Goal: Task Accomplishment & Management: Manage account settings

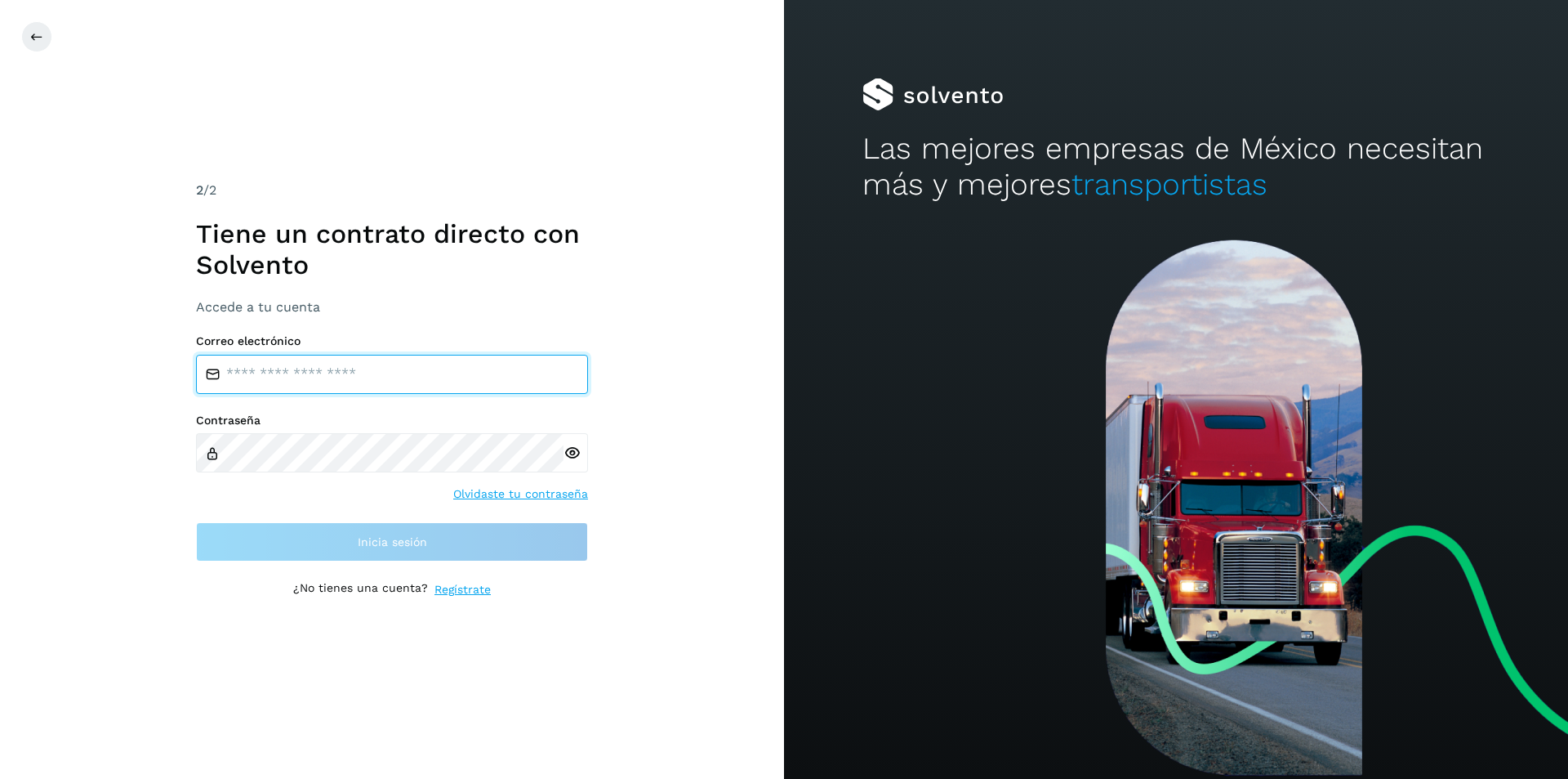
click at [285, 380] on input "email" at bounding box center [392, 374] width 392 height 40
type input "**********"
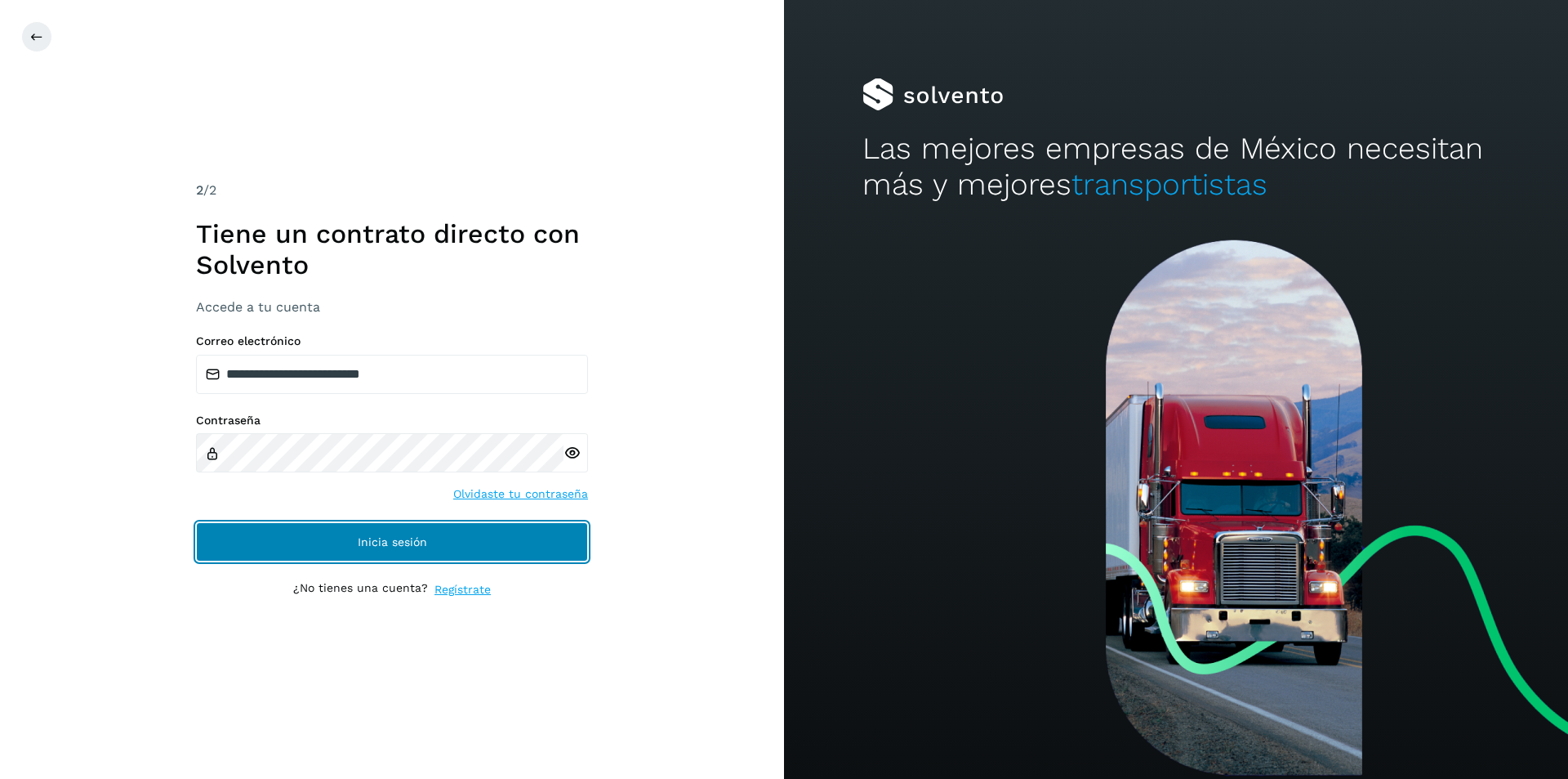
click at [410, 541] on span "Inicia sesión" at bounding box center [392, 542] width 69 height 12
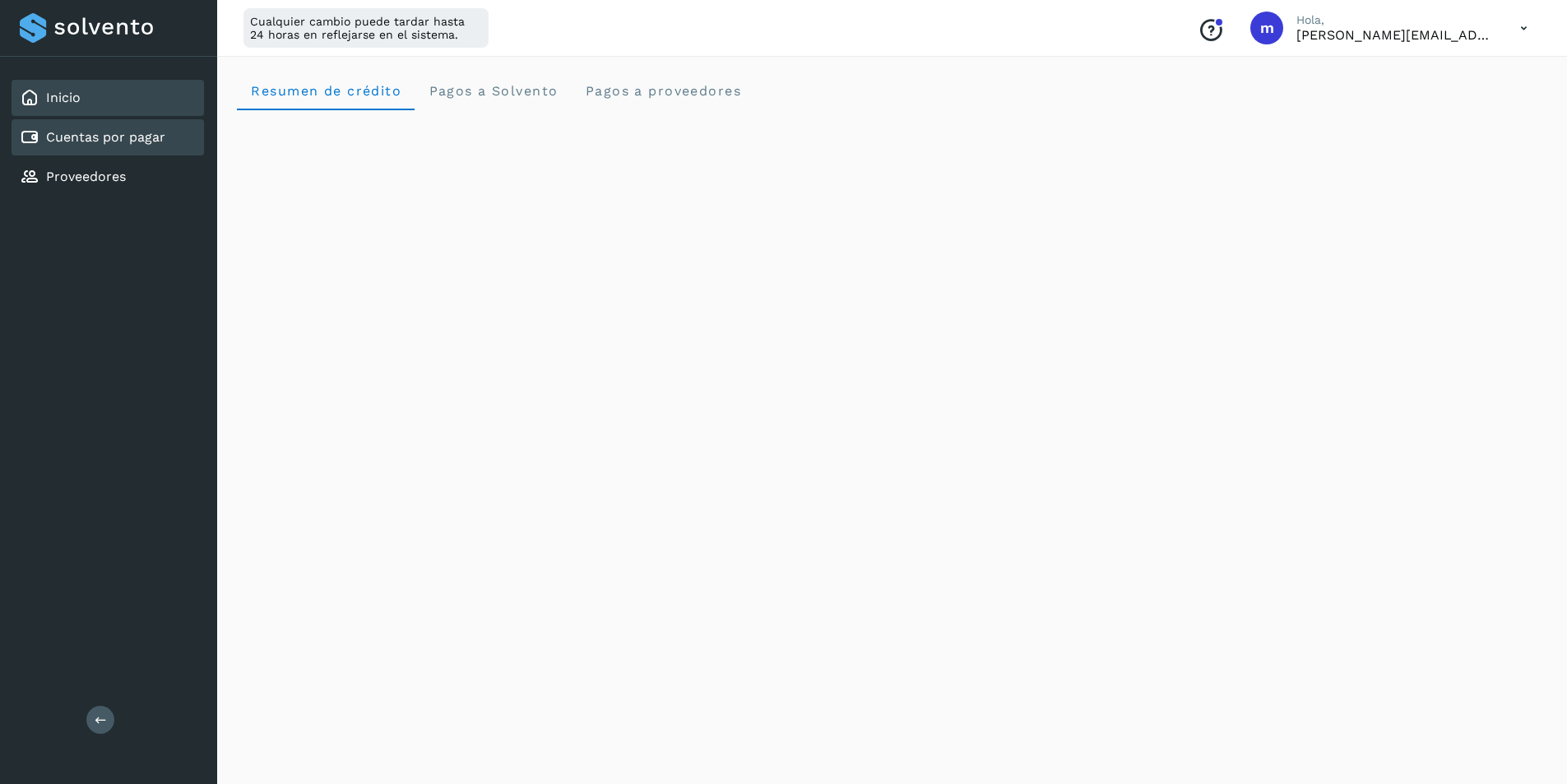
click at [78, 140] on link "Cuentas por pagar" at bounding box center [106, 137] width 120 height 16
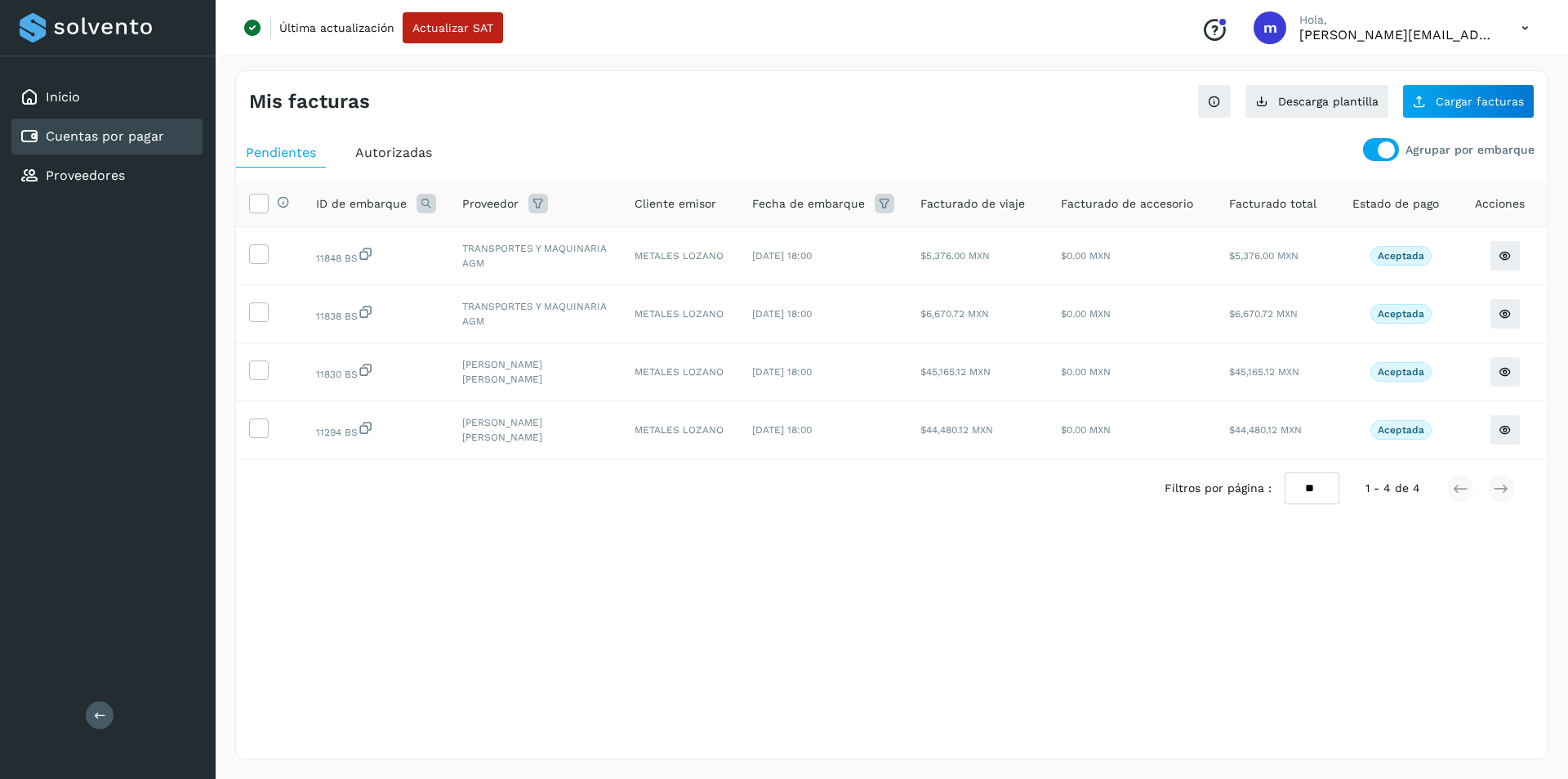
click at [1328, 490] on select "** ** **" at bounding box center [1312, 488] width 54 height 32
select select "**"
click at [1285, 504] on select "** ** **" at bounding box center [1312, 488] width 54 height 32
click at [1397, 206] on span "Estado de pago" at bounding box center [1395, 204] width 87 height 17
click at [1395, 204] on span "Estado de pago" at bounding box center [1395, 204] width 87 height 17
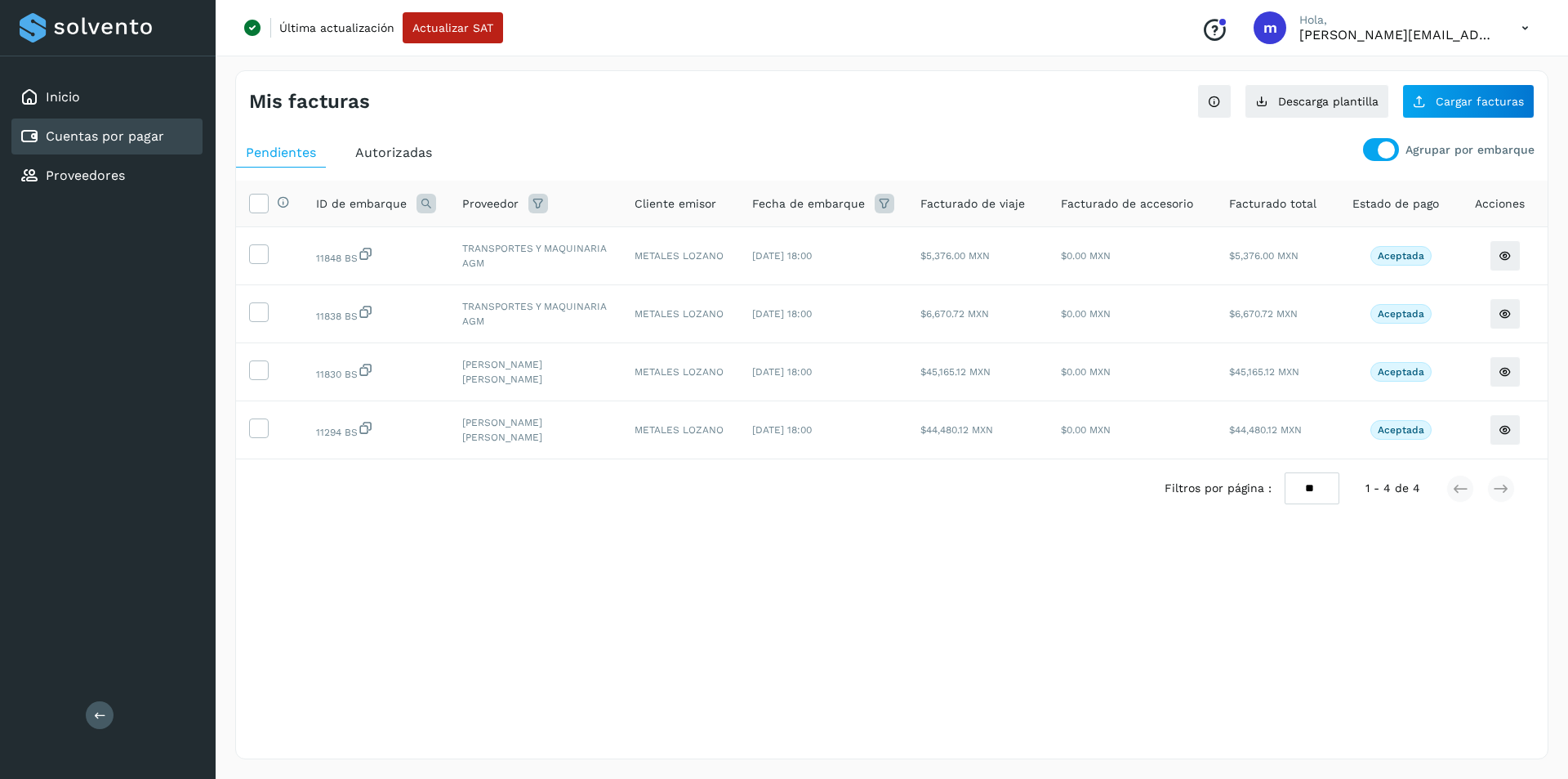
click at [124, 142] on link "Cuentas por pagar" at bounding box center [105, 136] width 119 height 16
click at [1503, 201] on span "Acciones" at bounding box center [1500, 204] width 49 height 17
click at [73, 176] on link "Proveedores" at bounding box center [86, 175] width 79 height 16
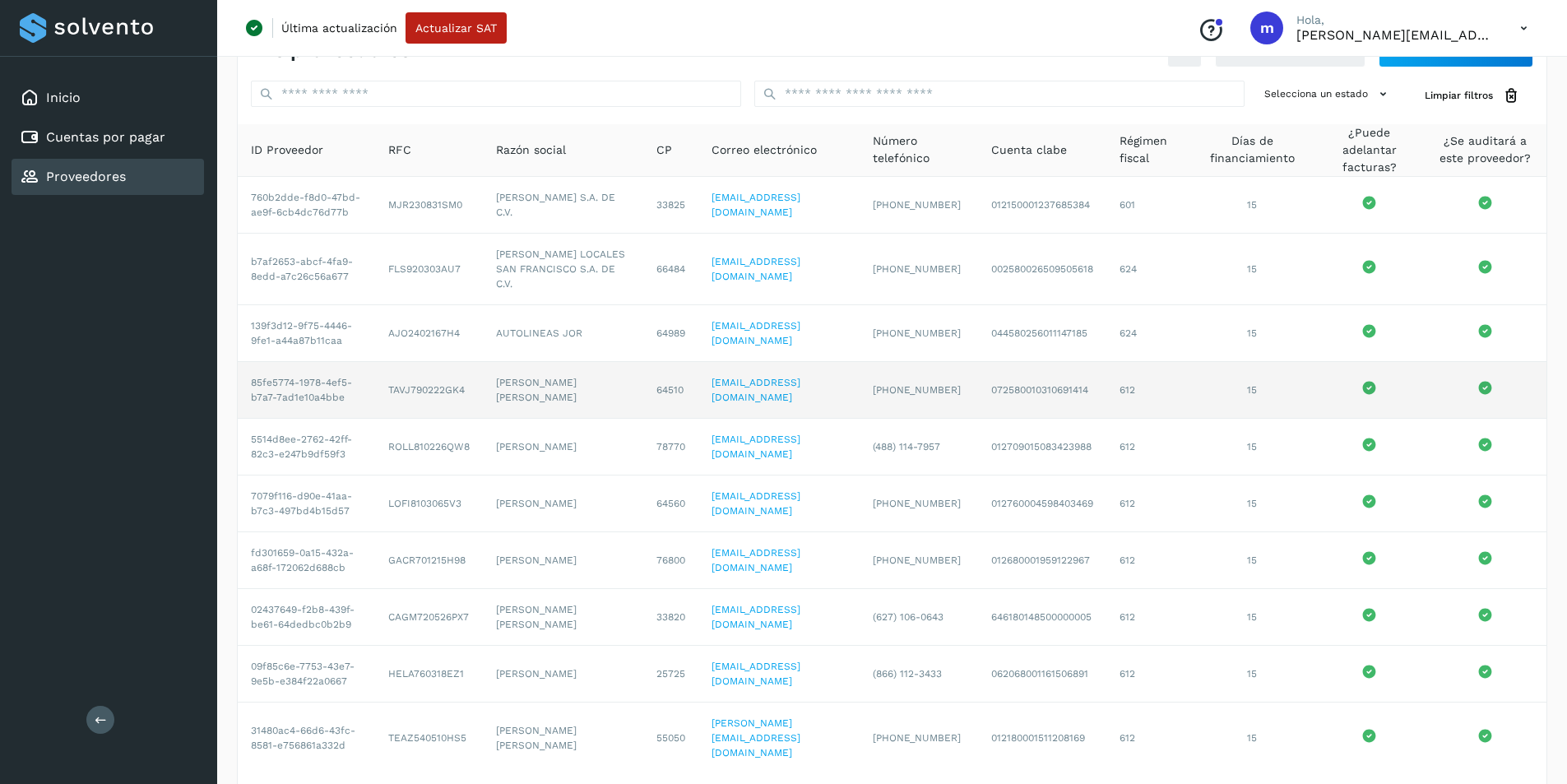
scroll to position [105, 0]
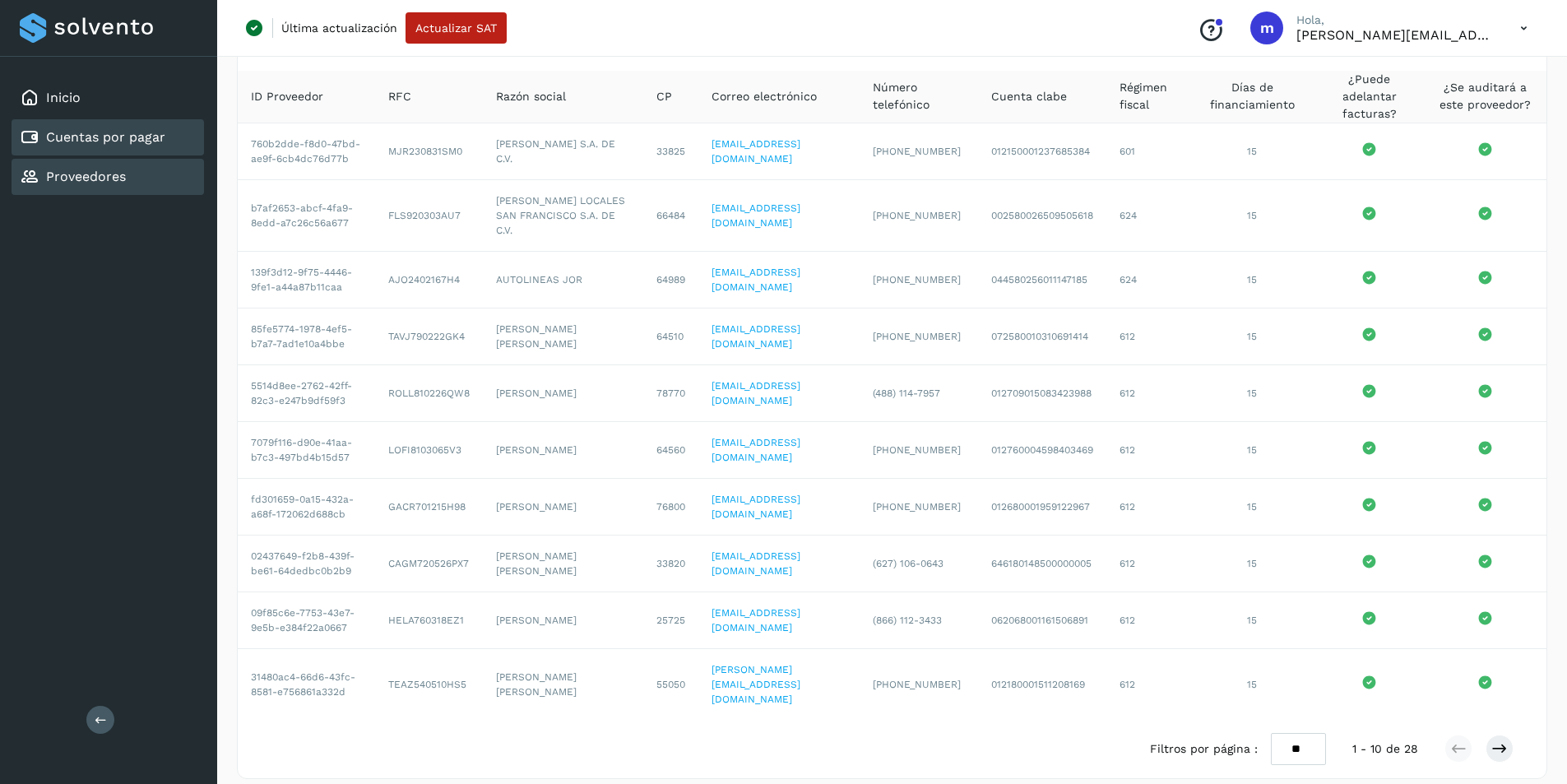
click at [100, 139] on link "Cuentas por pagar" at bounding box center [106, 137] width 120 height 16
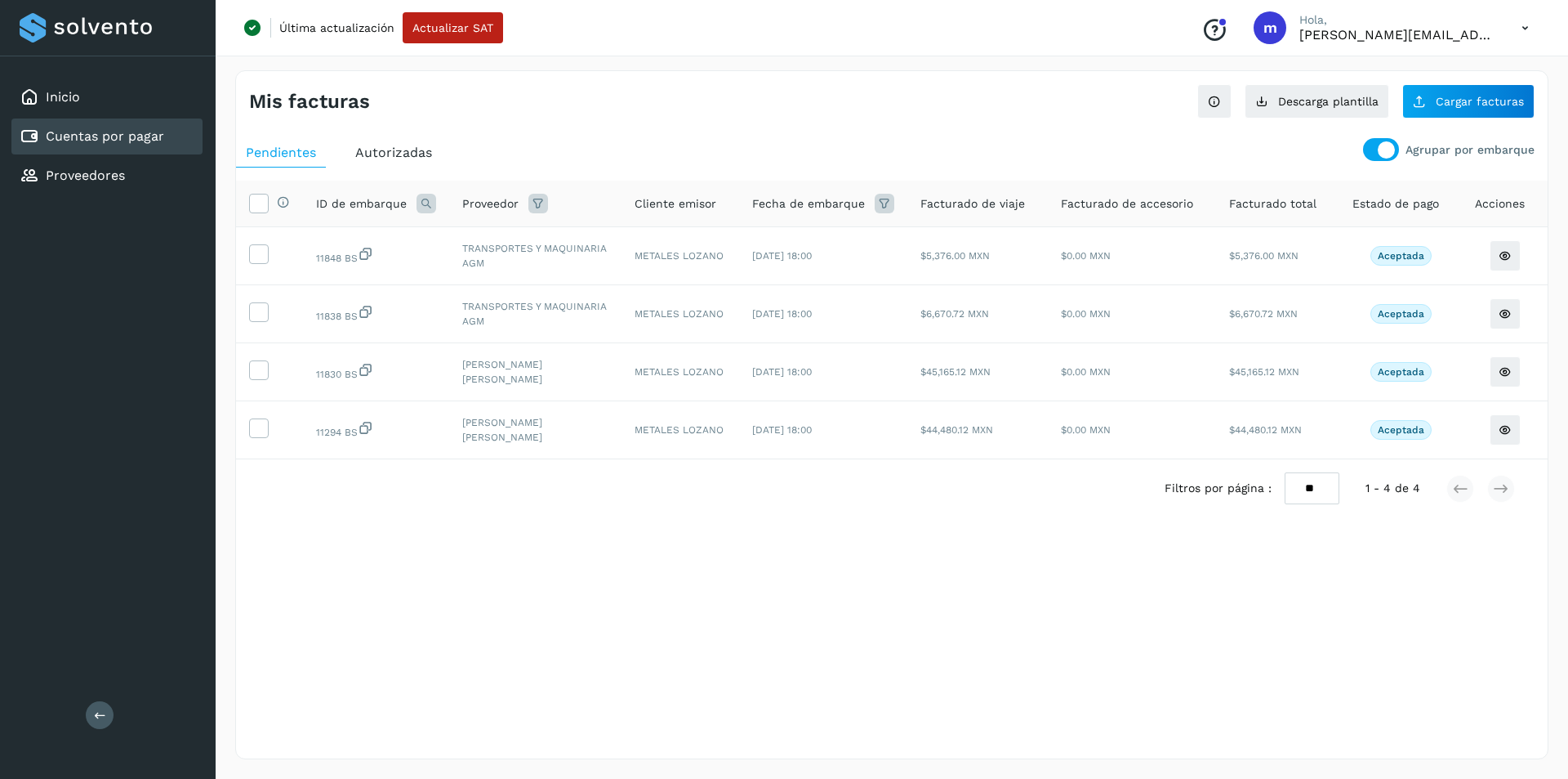
drag, startPoint x: 381, startPoint y: 150, endPoint x: 338, endPoint y: 197, distance: 63.7
click at [381, 150] on span "Autorizadas" at bounding box center [393, 152] width 77 height 16
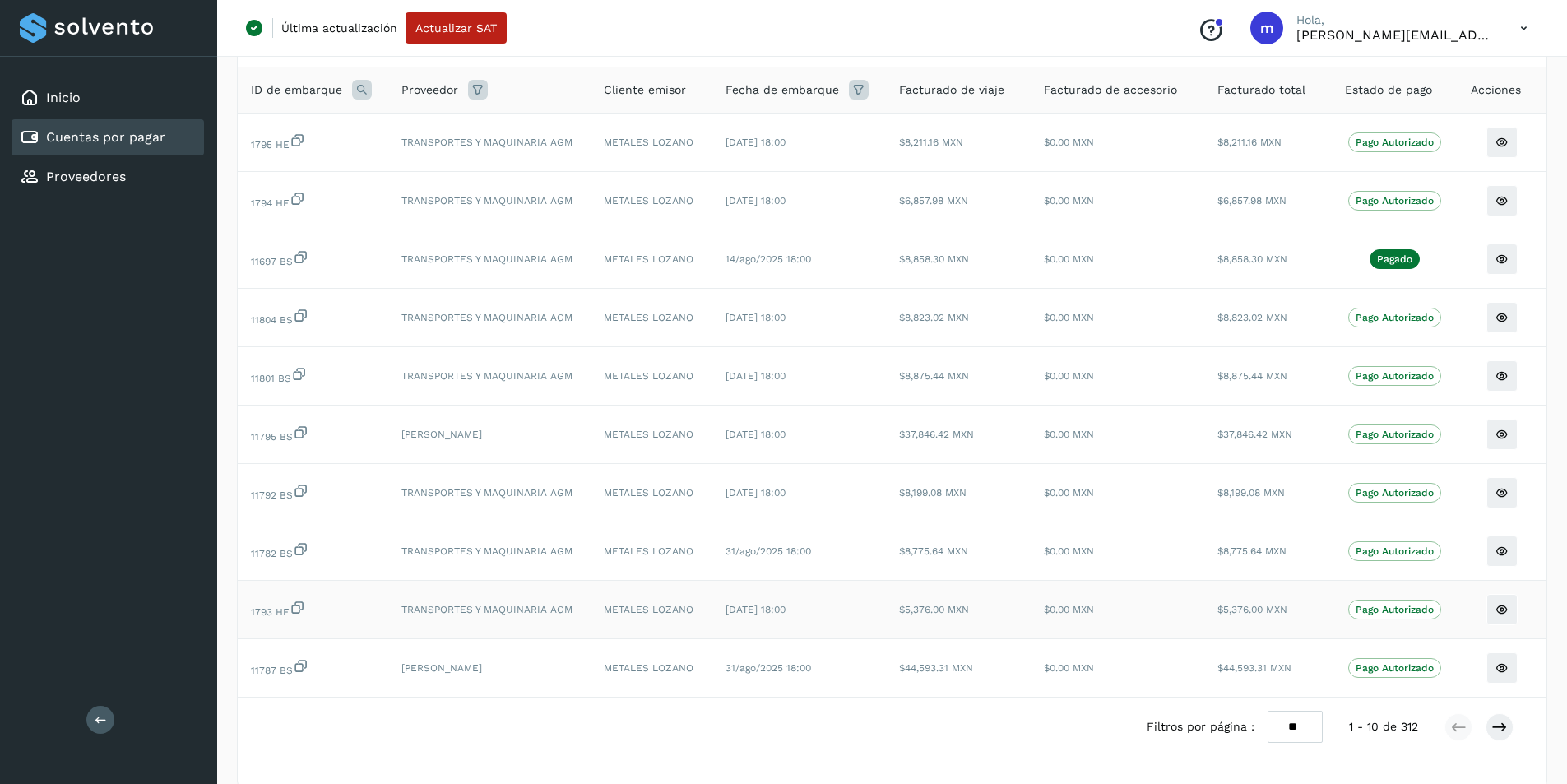
scroll to position [141, 0]
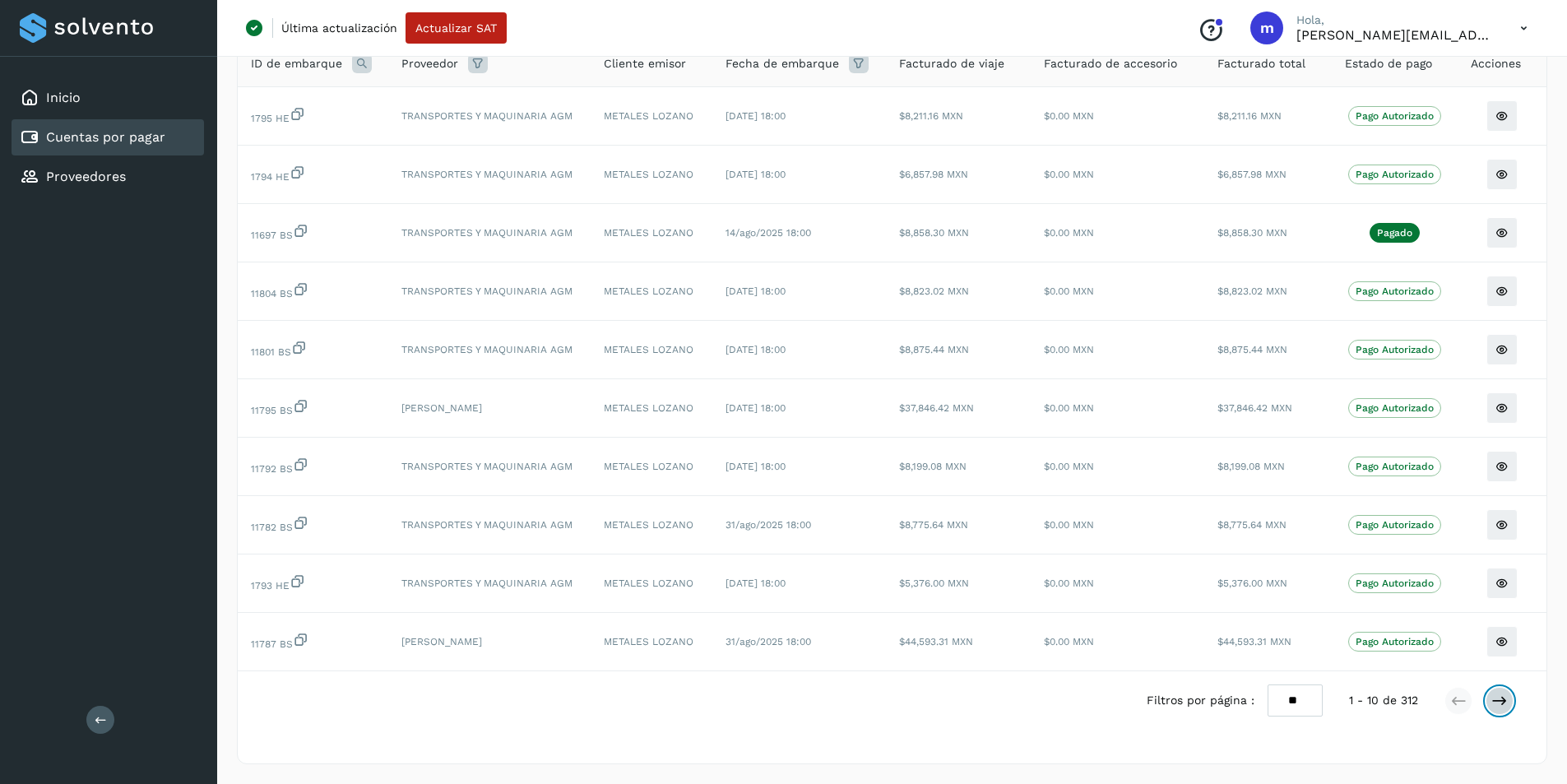
click at [1501, 700] on icon at bounding box center [1500, 701] width 17 height 17
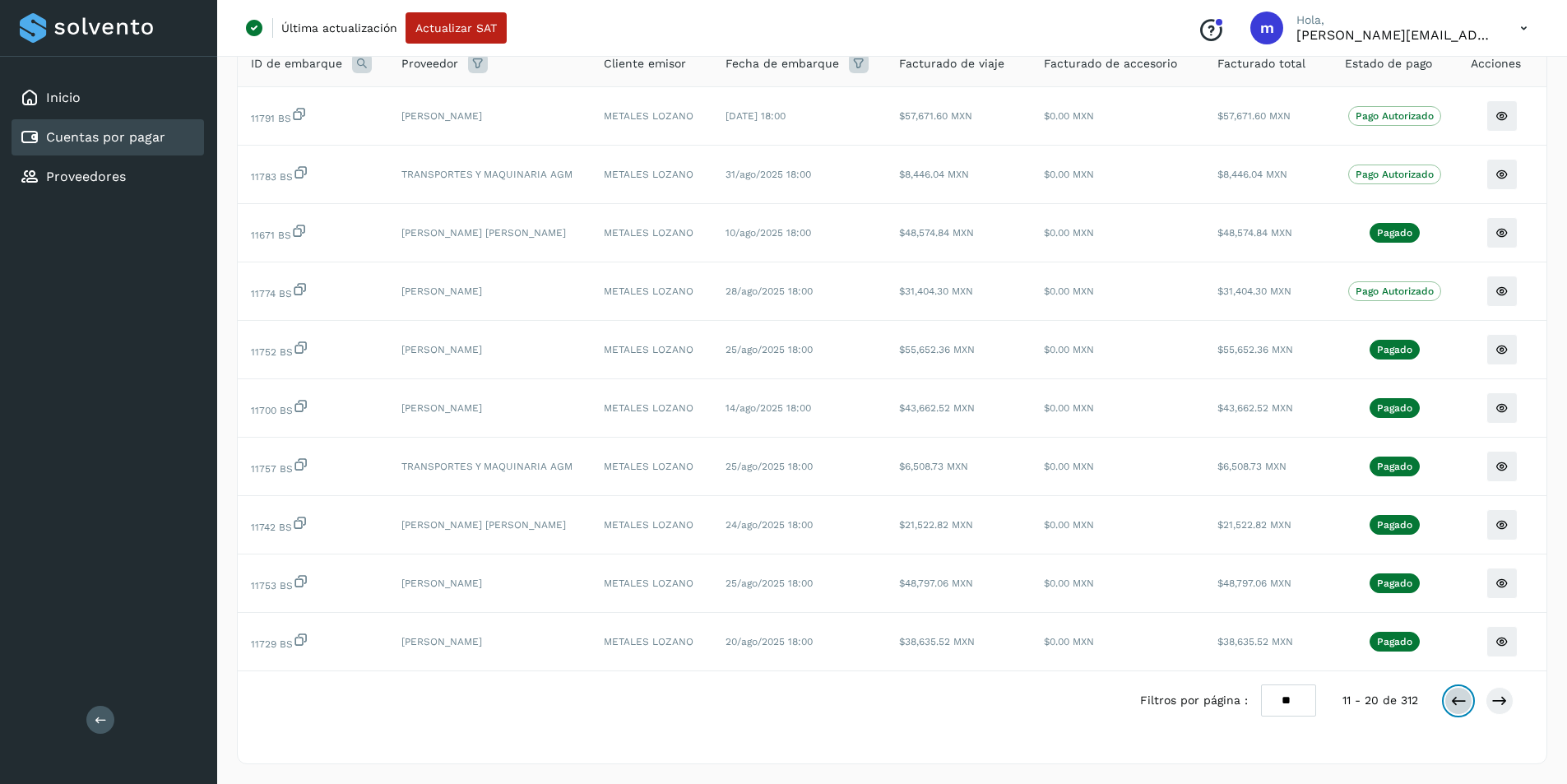
click at [1455, 699] on icon at bounding box center [1458, 701] width 17 height 17
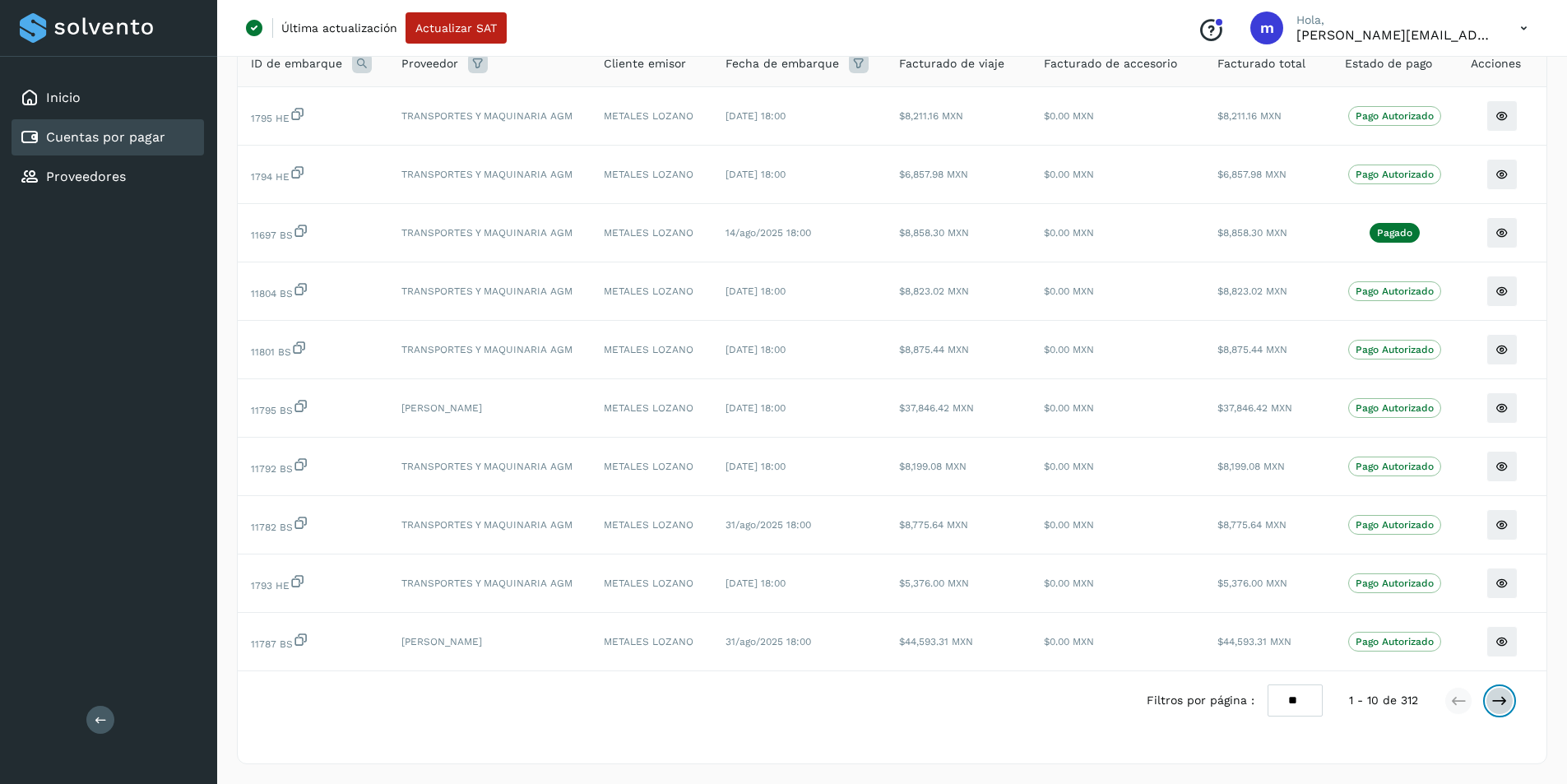
click at [1498, 699] on icon at bounding box center [1500, 701] width 17 height 17
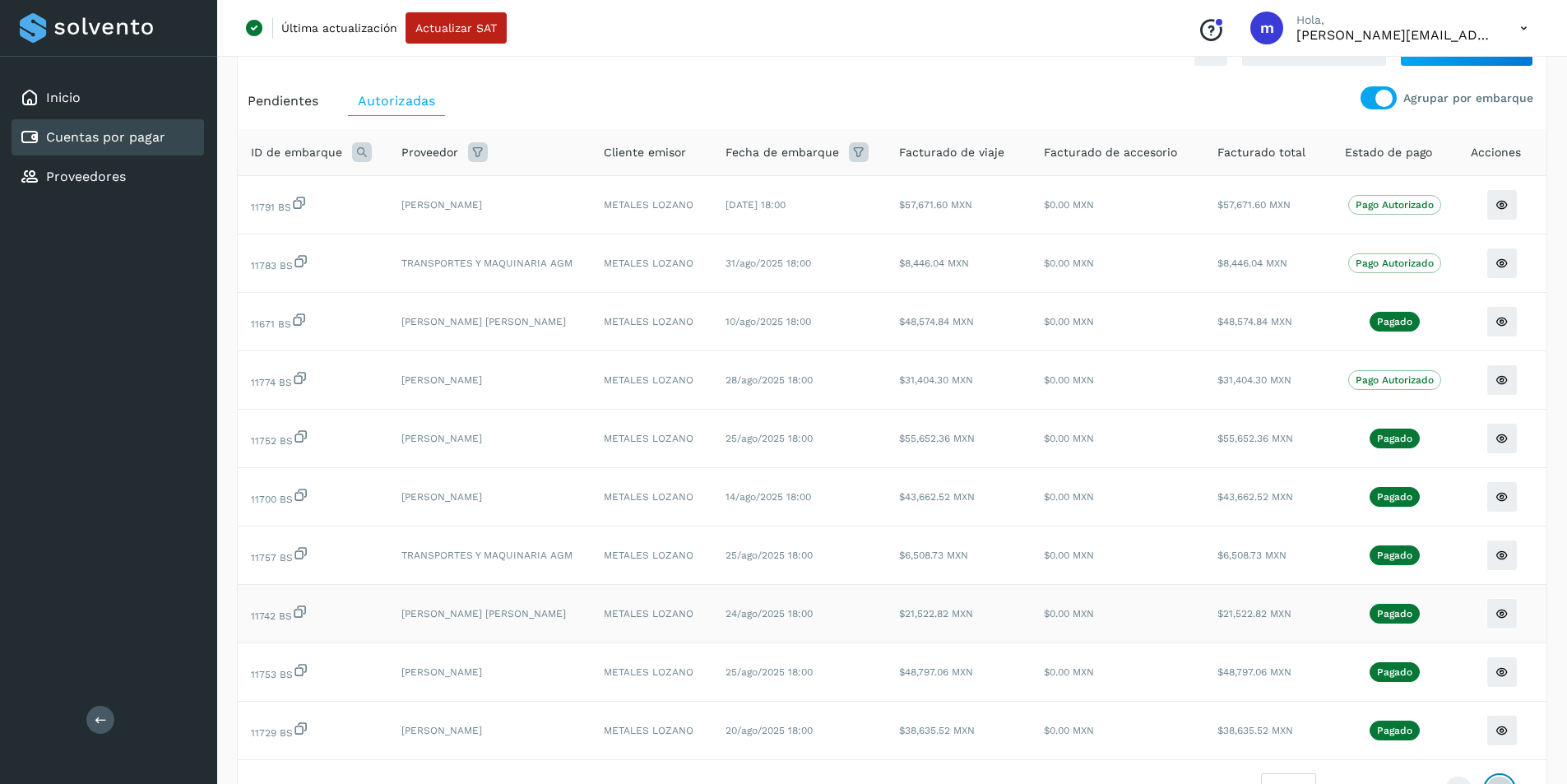
scroll to position [82, 0]
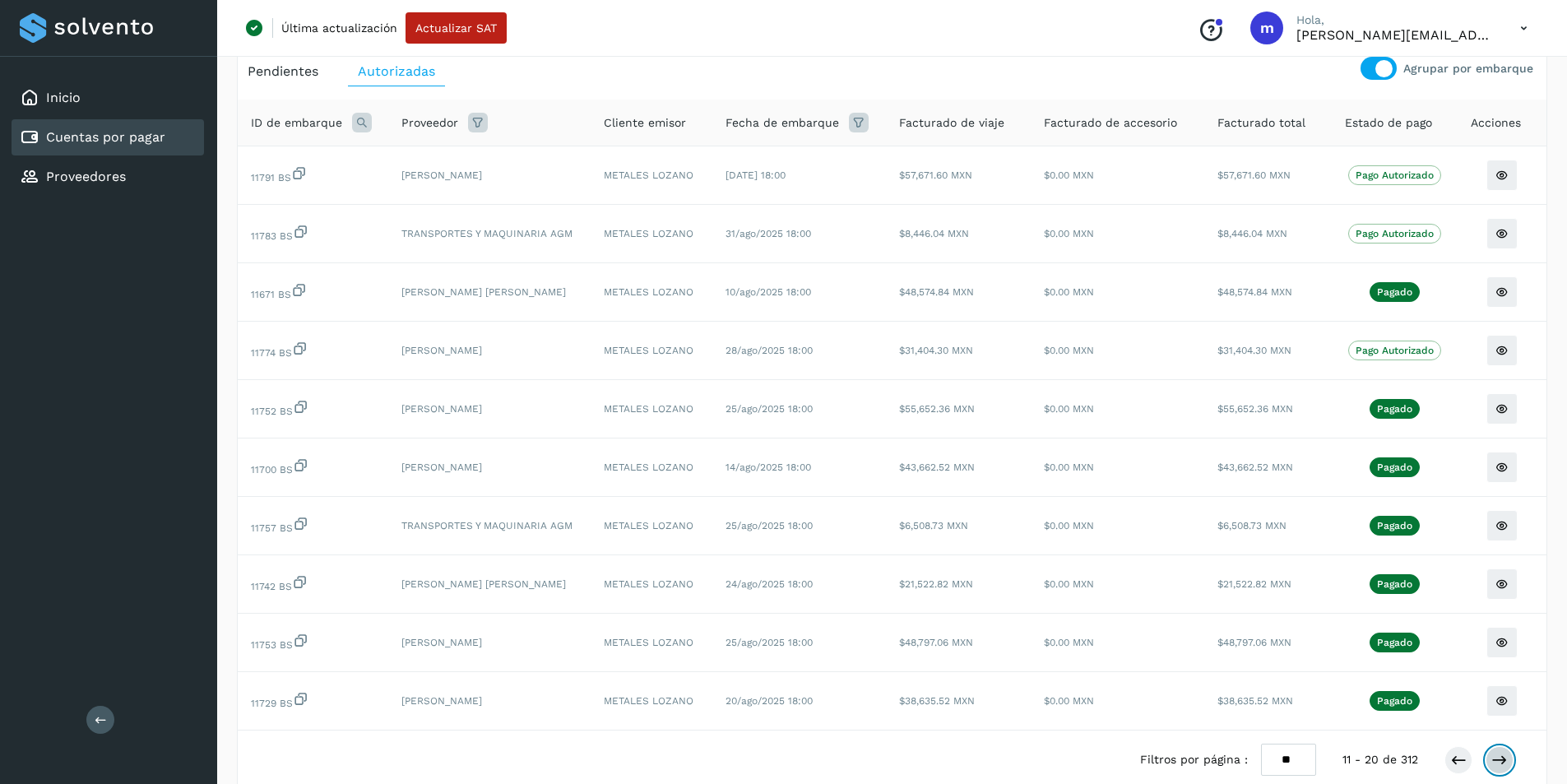
click at [1502, 754] on icon at bounding box center [1500, 760] width 17 height 17
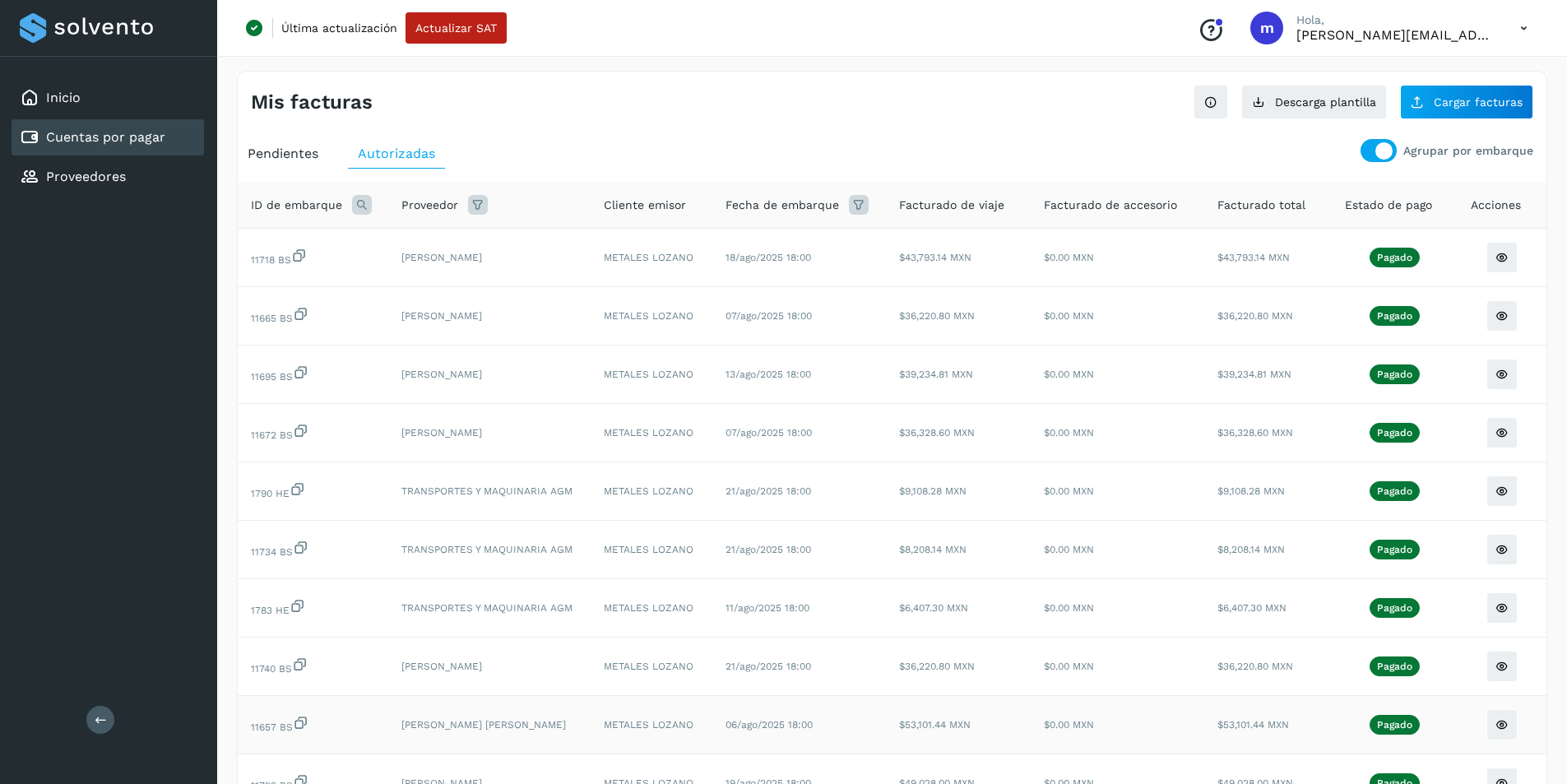
scroll to position [141, 0]
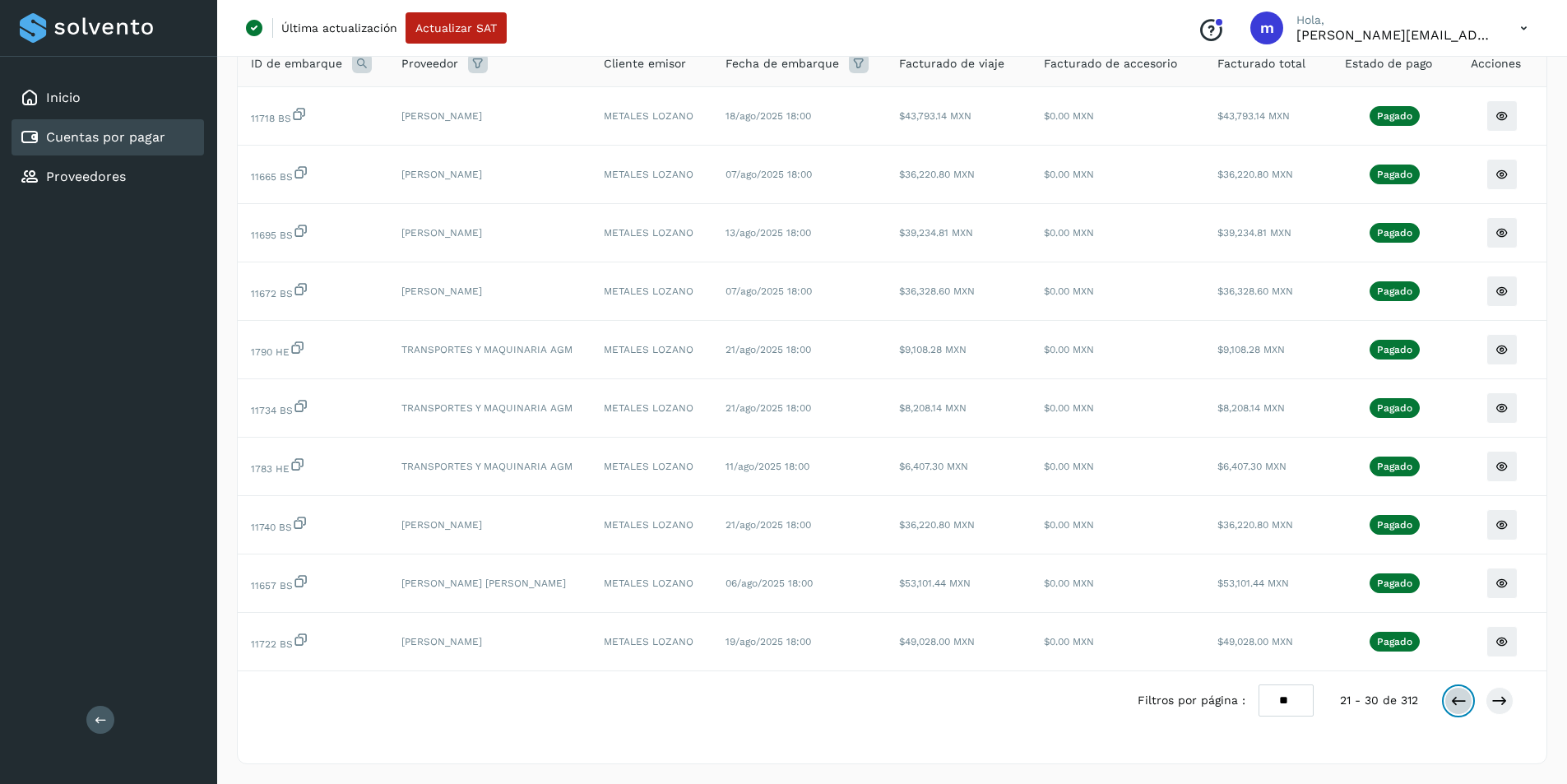
click at [1455, 700] on icon at bounding box center [1458, 701] width 17 height 17
click at [1454, 700] on icon at bounding box center [1458, 701] width 17 height 17
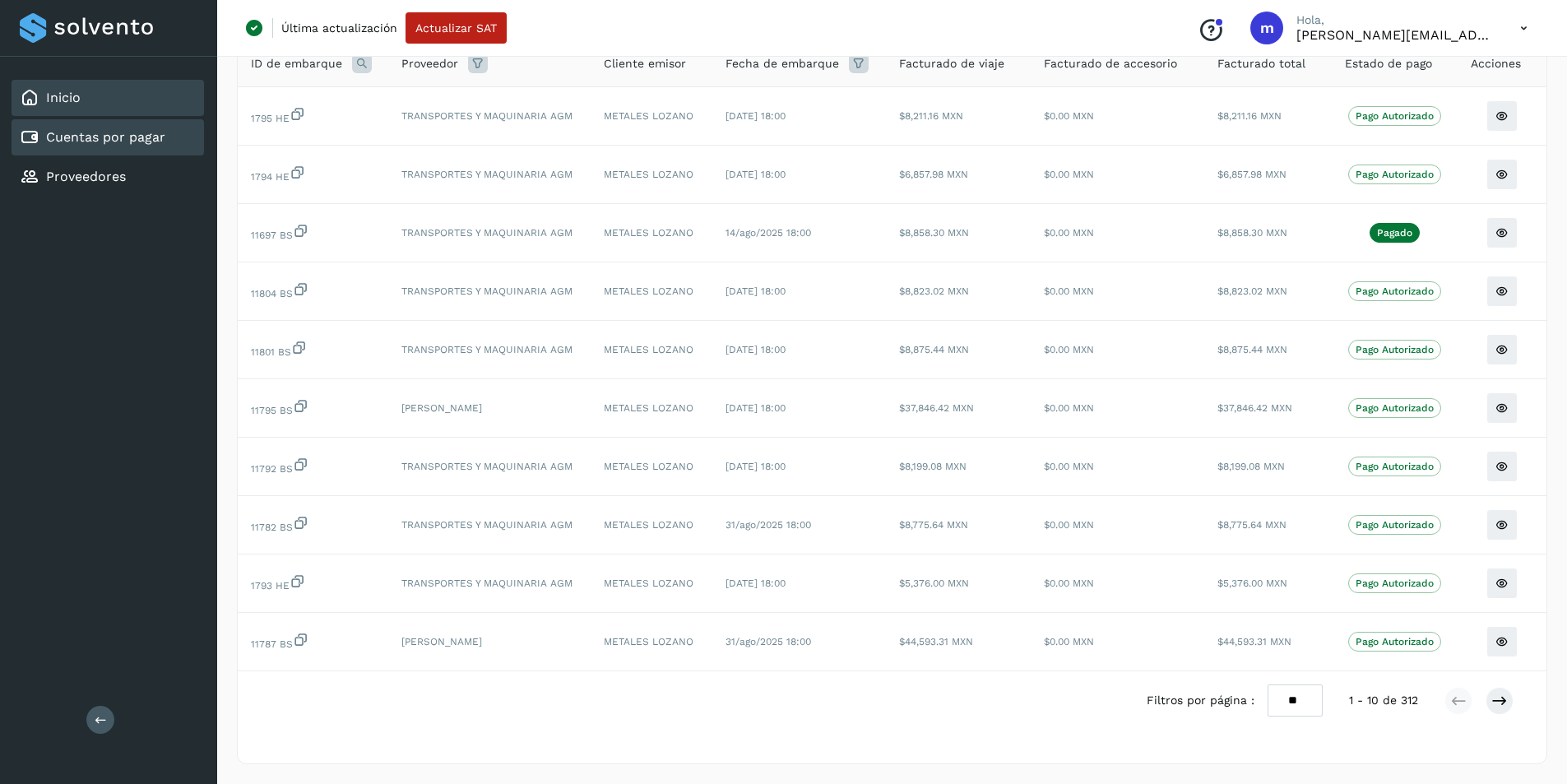
click at [66, 104] on link "Inicio" at bounding box center [64, 97] width 35 height 16
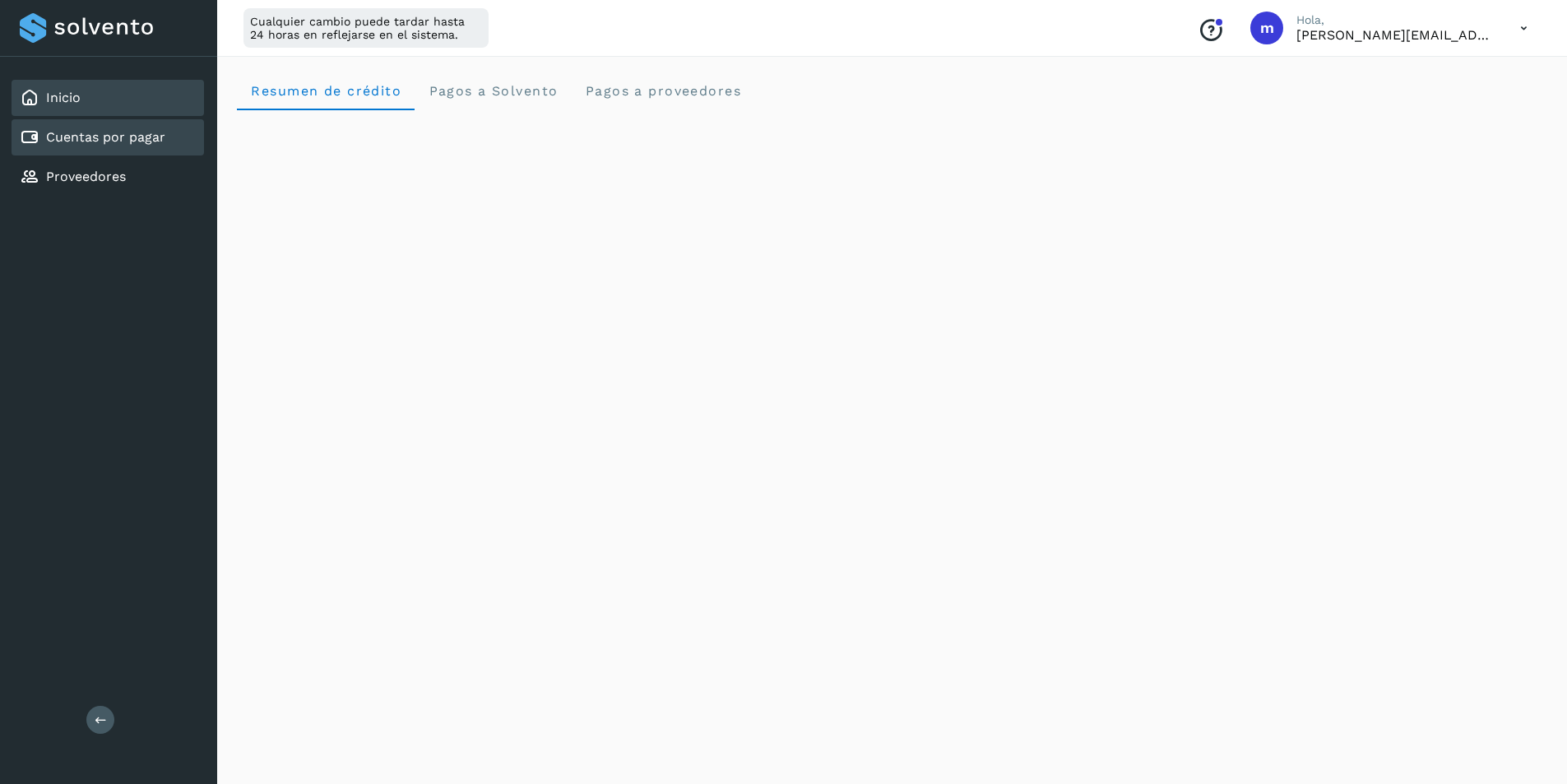
click at [119, 142] on link "Cuentas por pagar" at bounding box center [106, 137] width 120 height 16
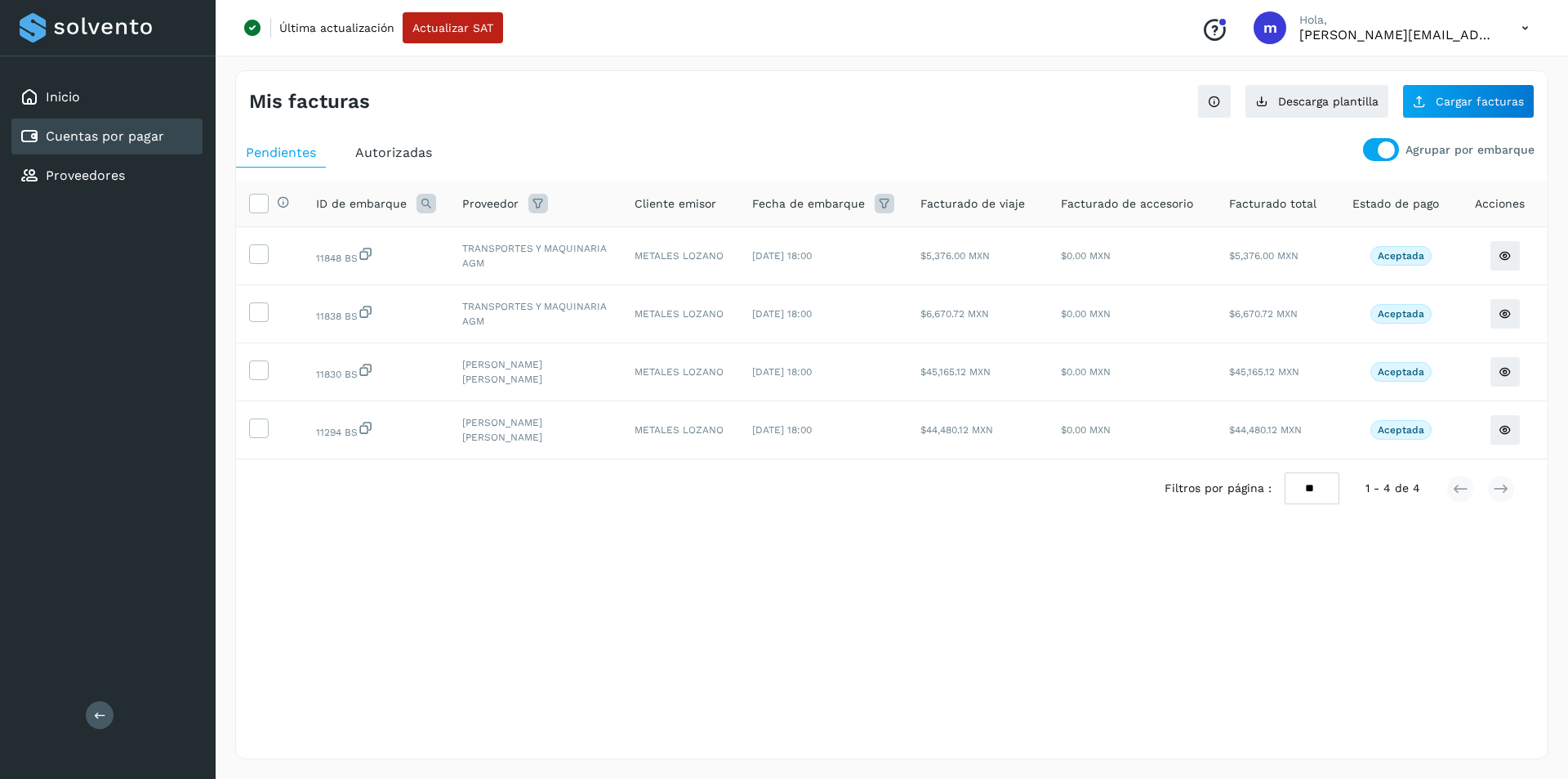
click at [400, 153] on span "Autorizadas" at bounding box center [393, 152] width 77 height 16
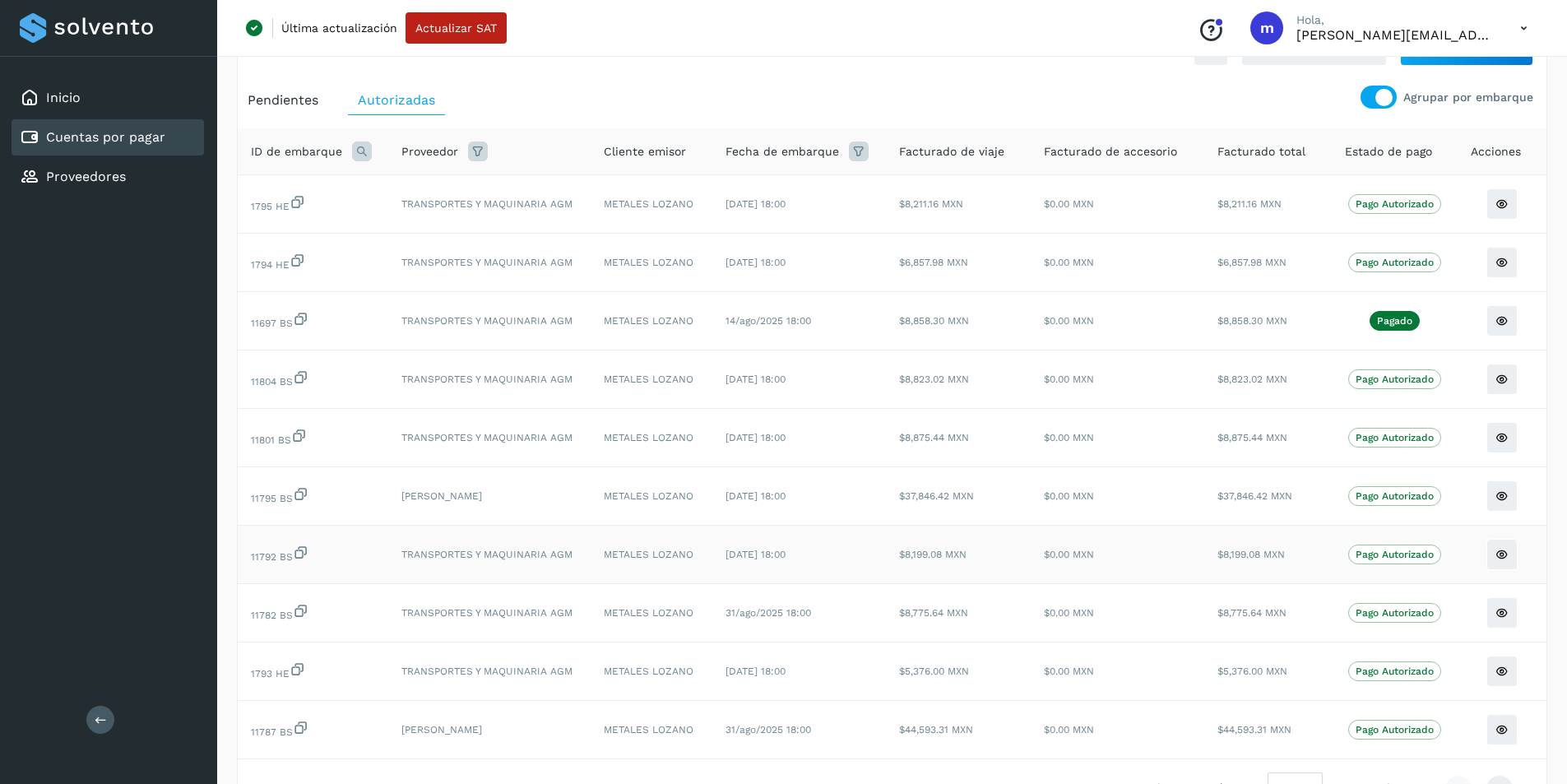
scroll to position [141, 0]
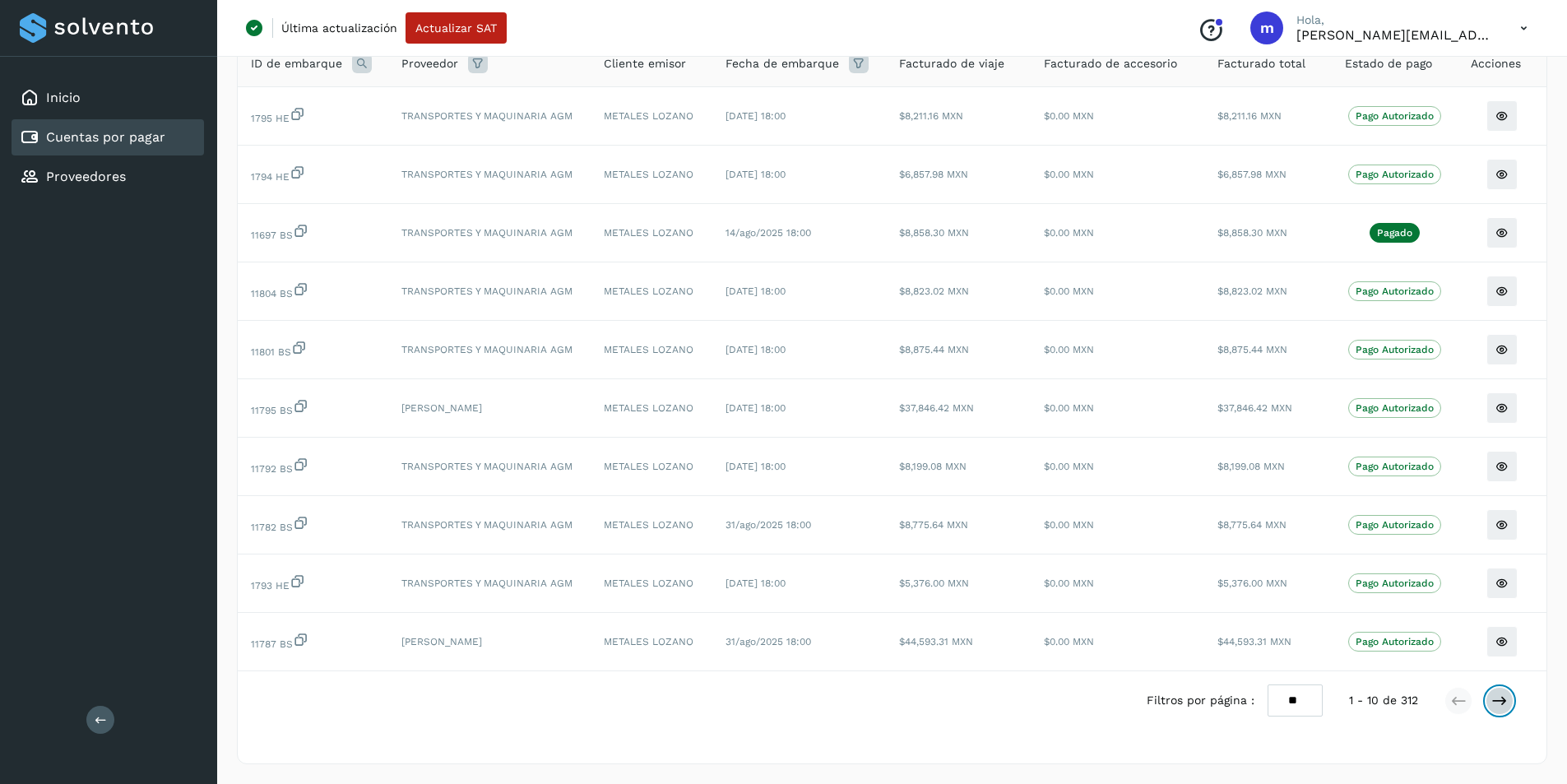
click at [1504, 696] on icon at bounding box center [1500, 701] width 17 height 17
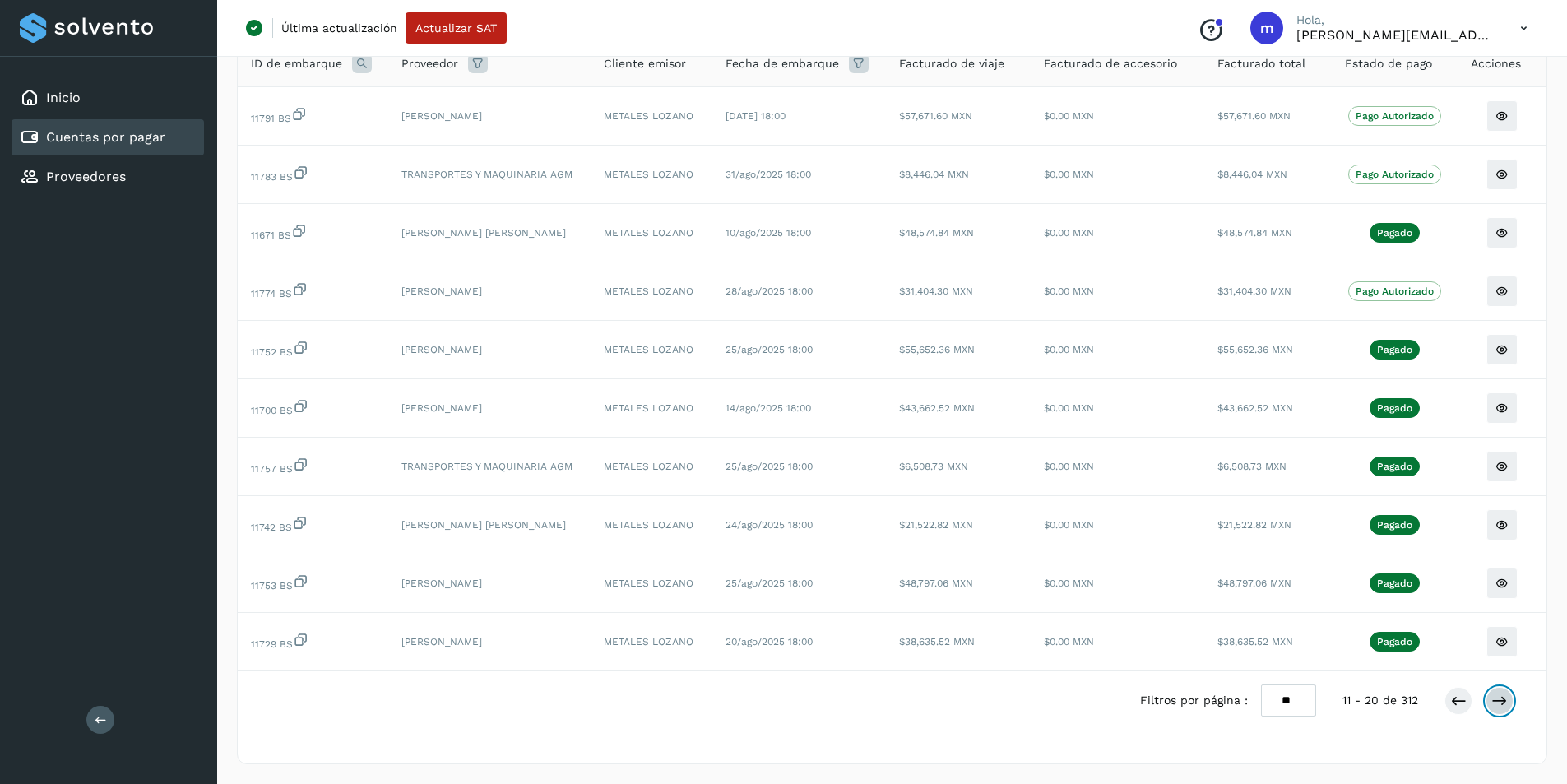
click at [1505, 697] on icon at bounding box center [1500, 701] width 17 height 17
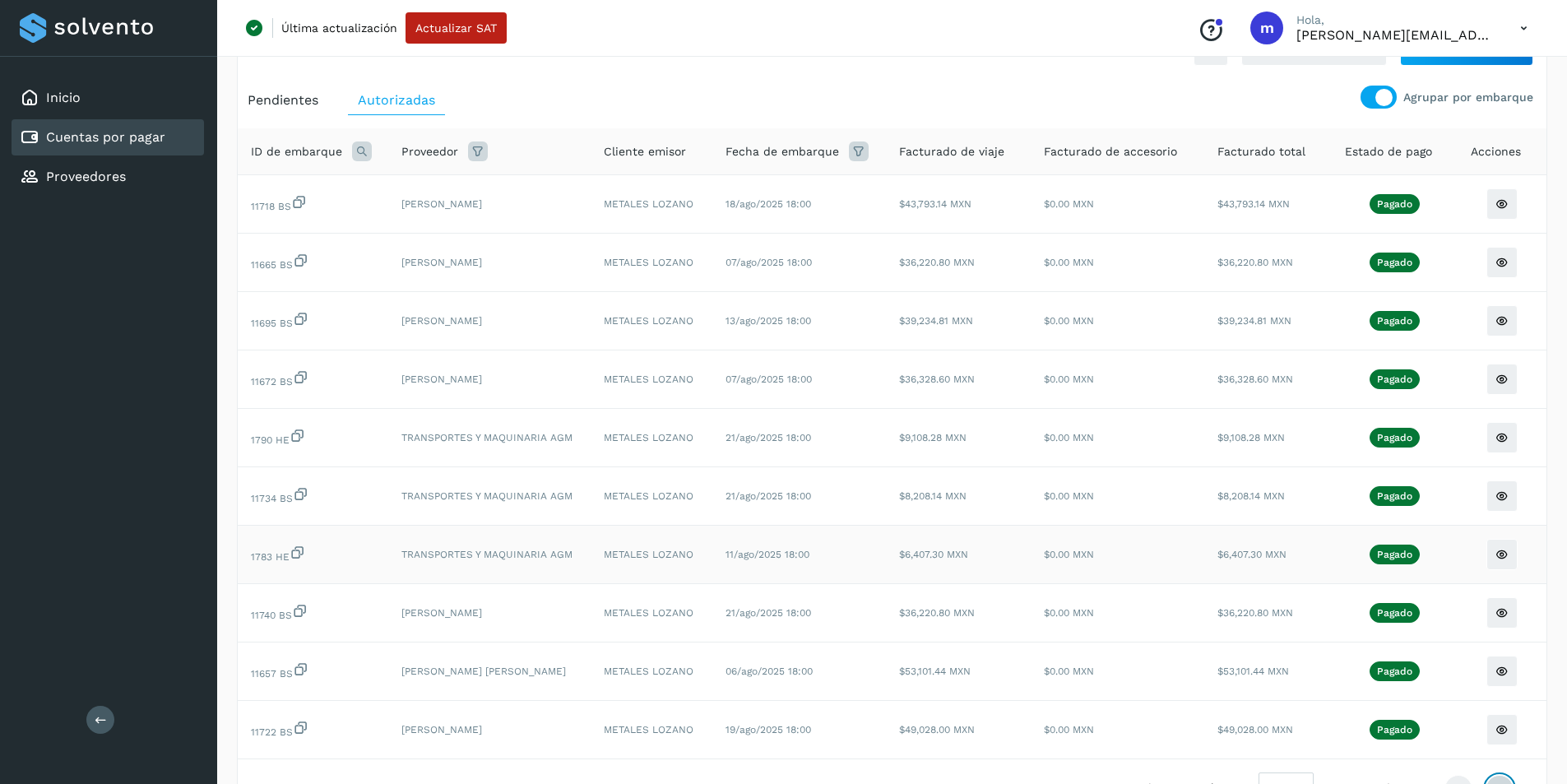
scroll to position [82, 0]
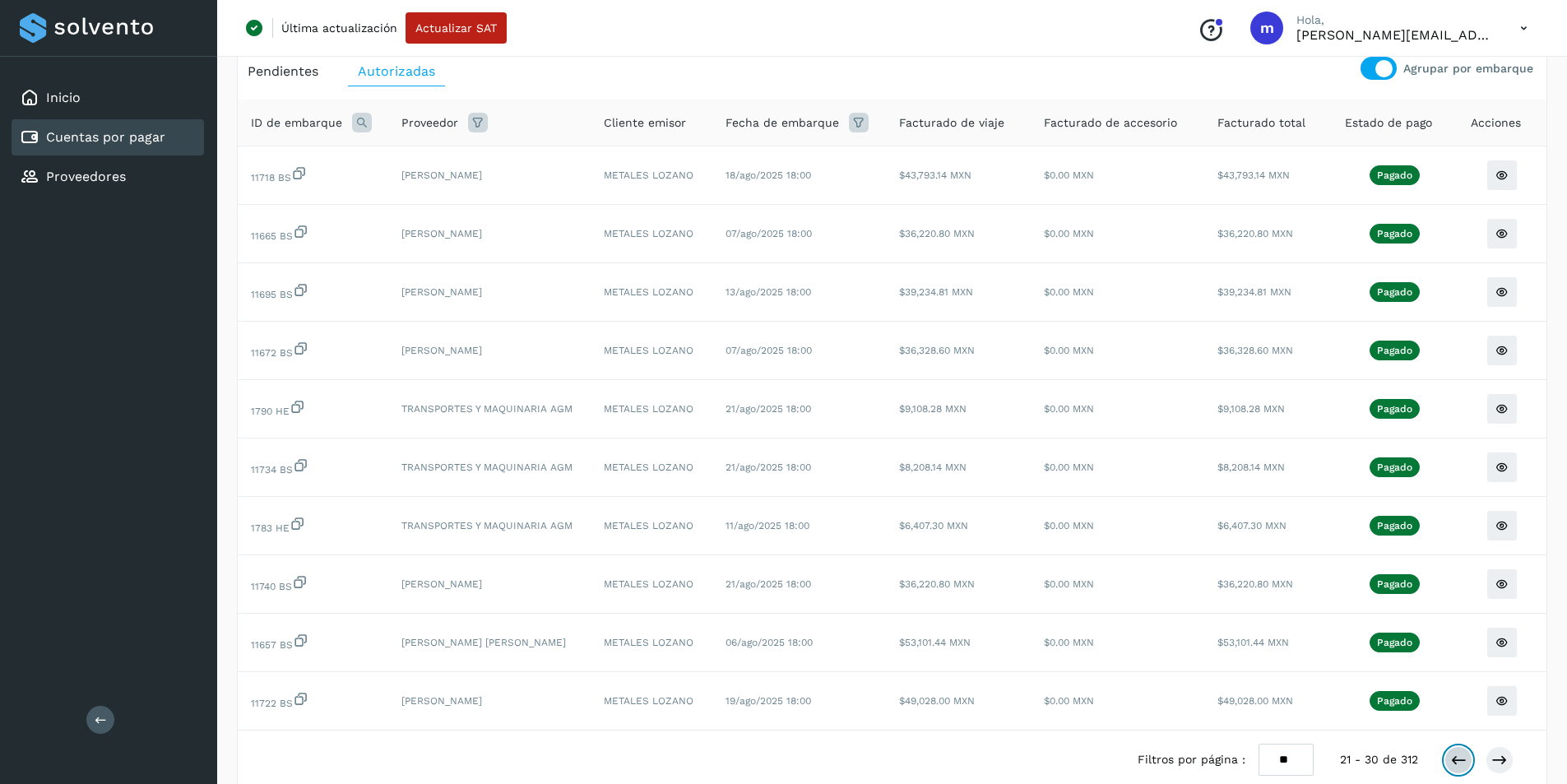
click at [1455, 755] on icon at bounding box center [1458, 760] width 17 height 17
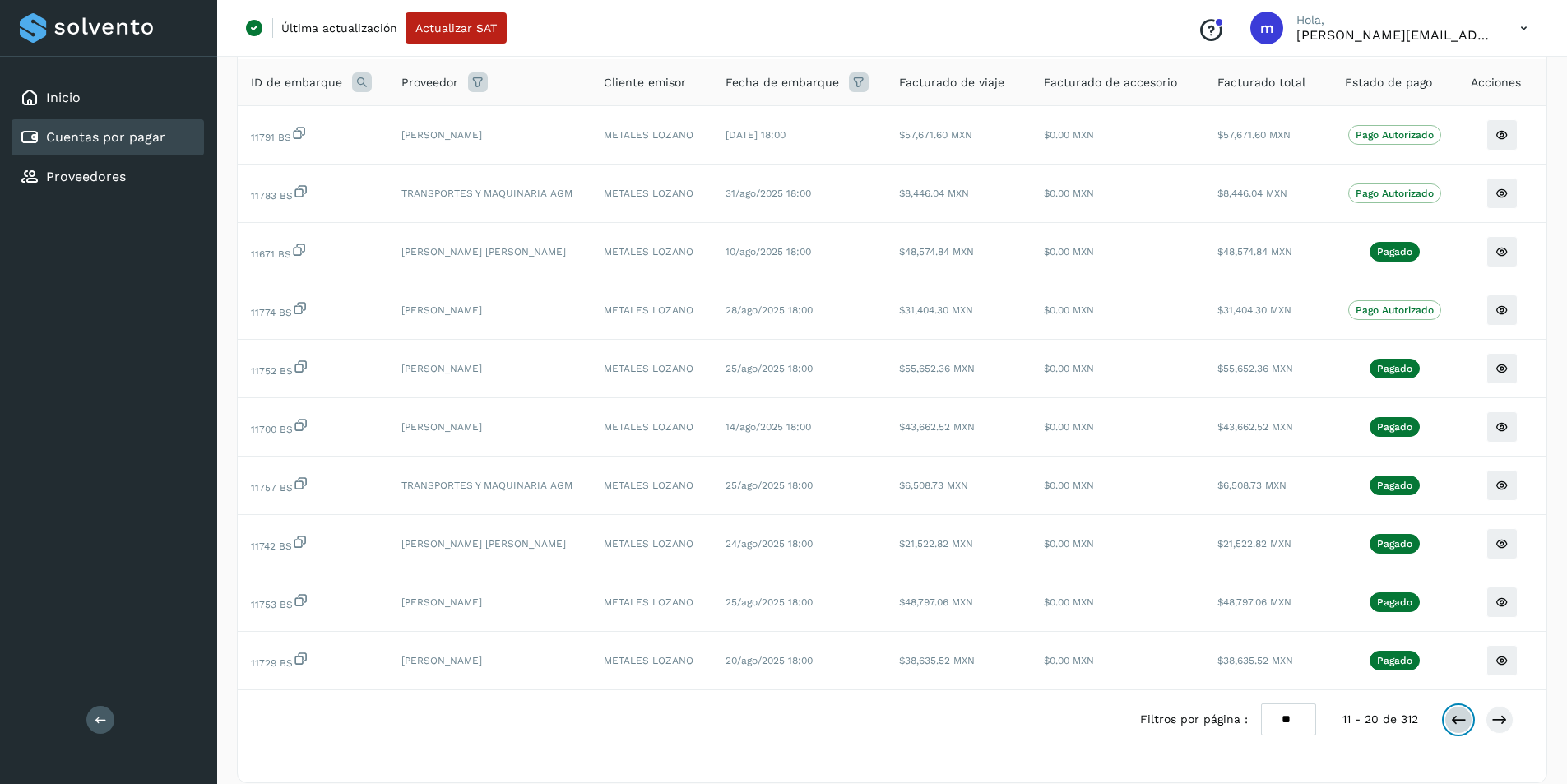
scroll to position [141, 0]
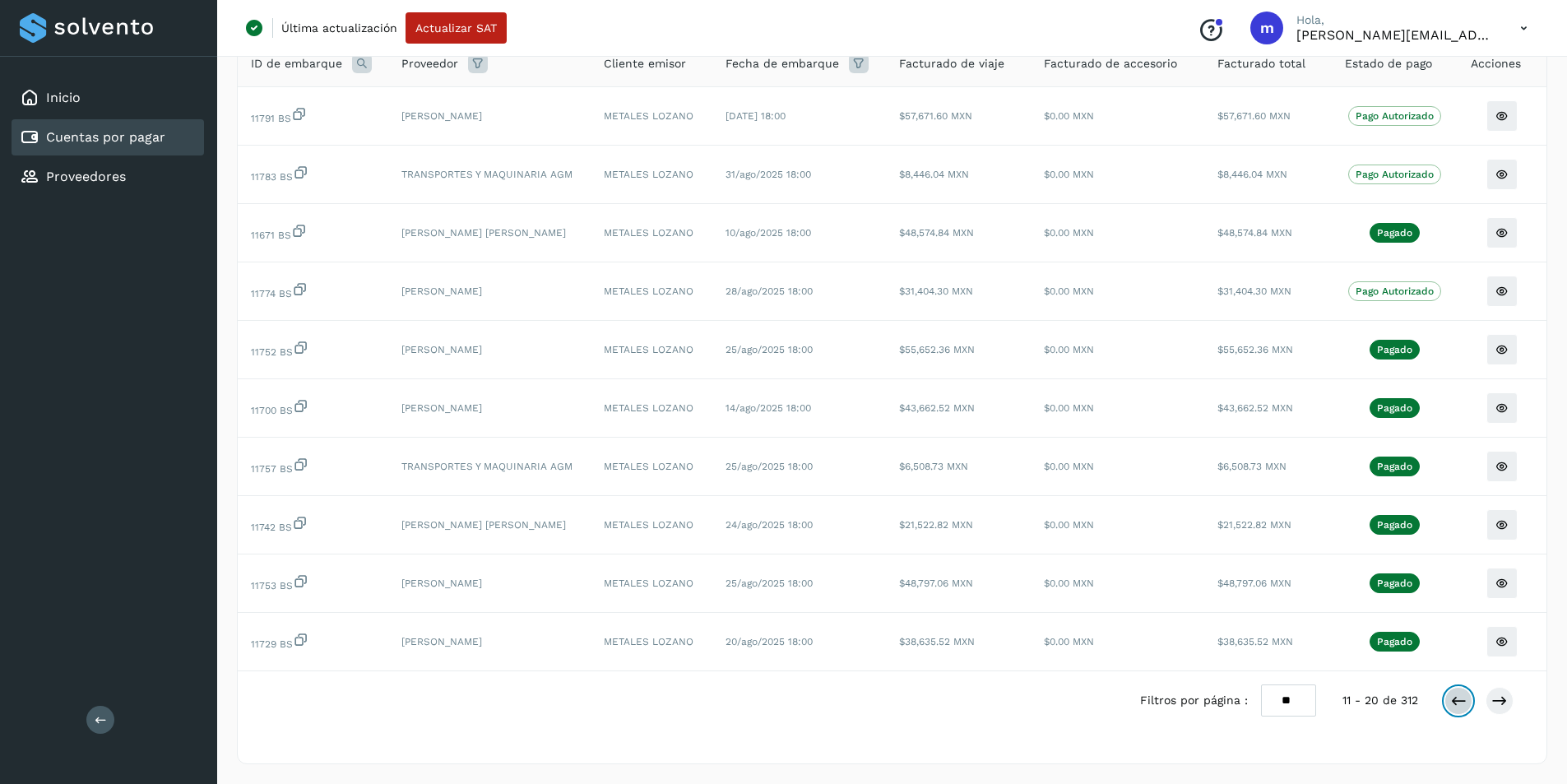
click at [1459, 702] on icon at bounding box center [1458, 701] width 17 height 17
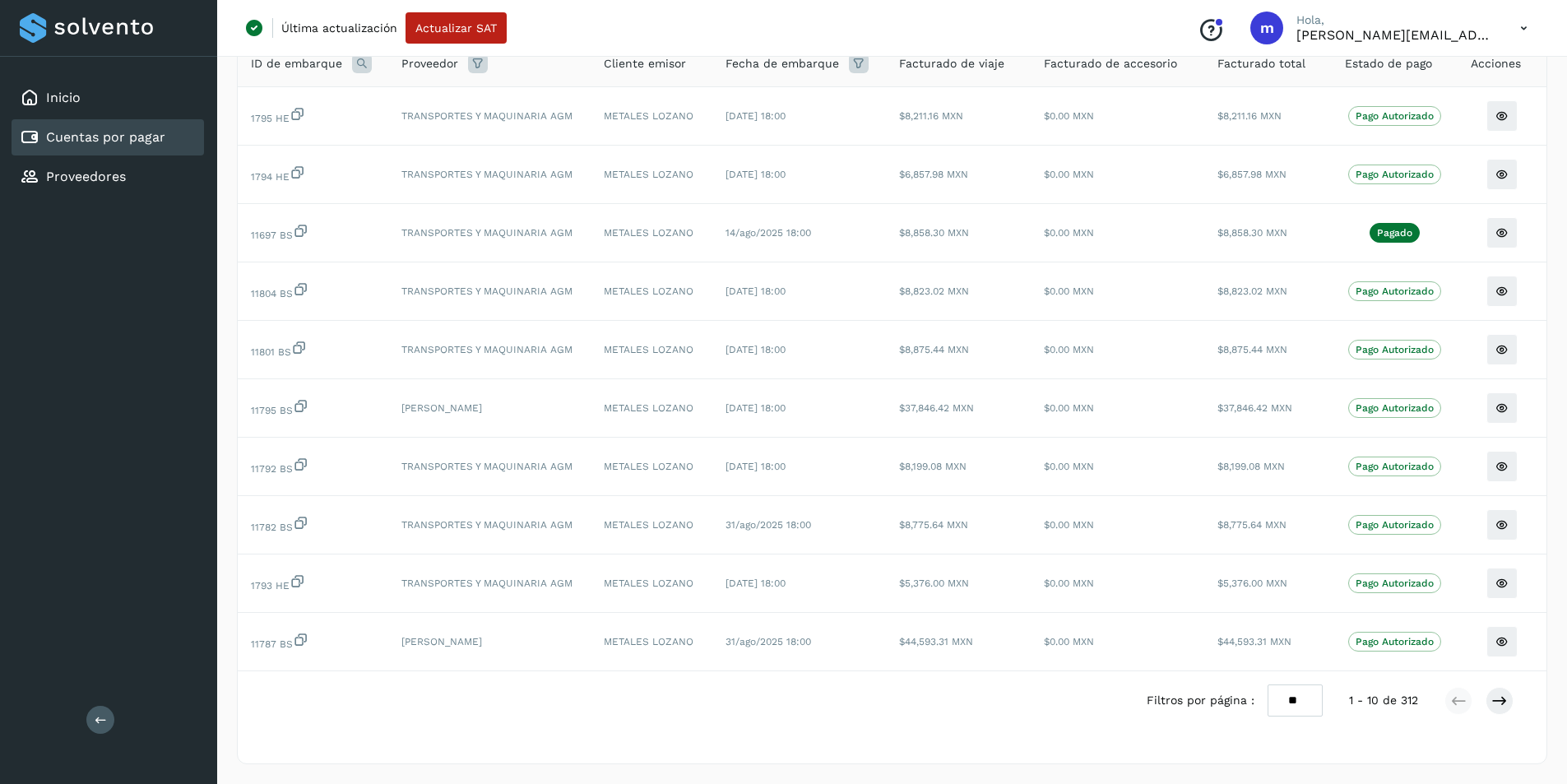
click at [70, 140] on link "Cuentas por pagar" at bounding box center [106, 137] width 120 height 16
click at [66, 96] on link "Inicio" at bounding box center [64, 97] width 35 height 16
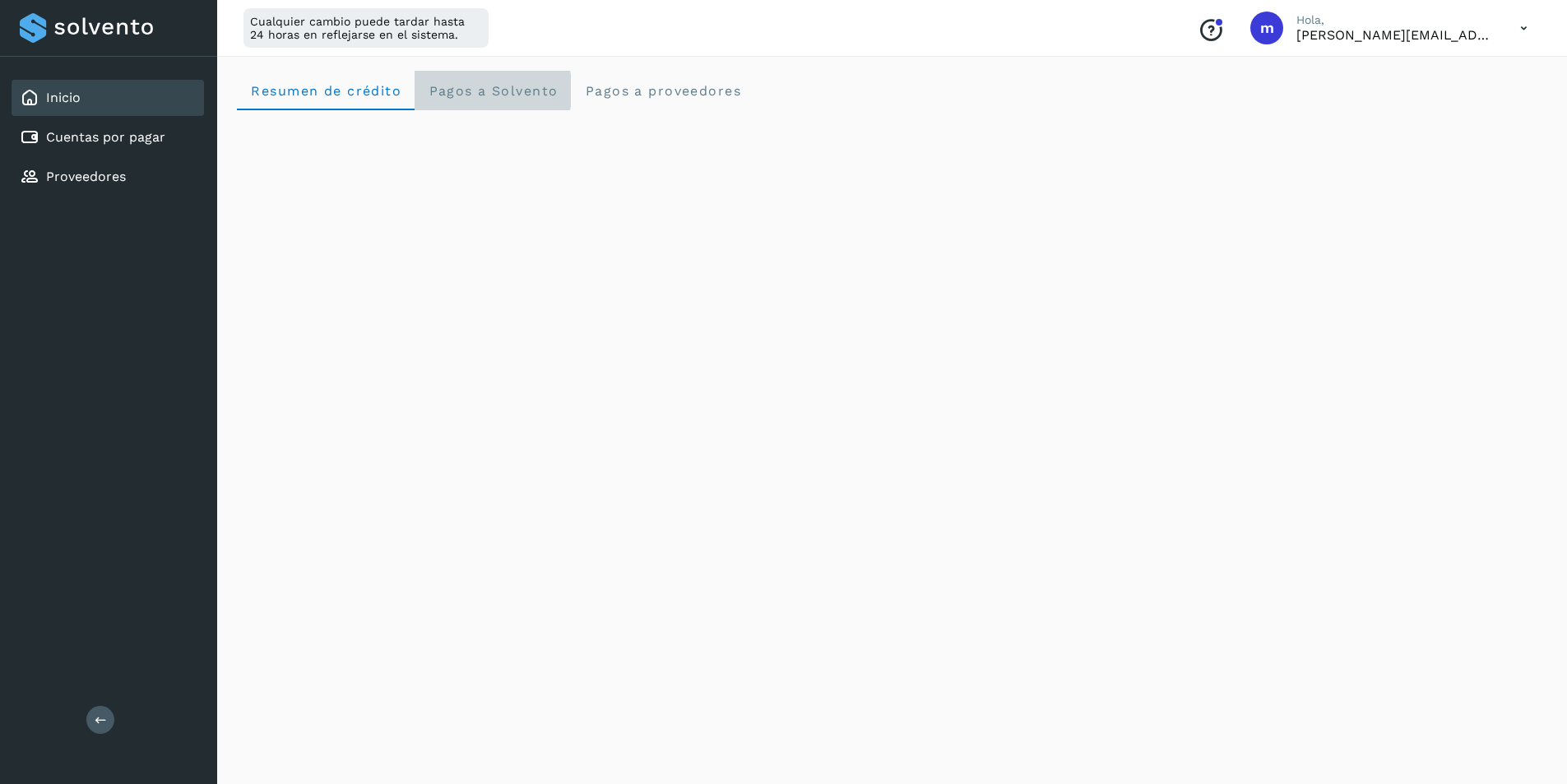
click at [506, 94] on span "Pagos a Solvento" at bounding box center [492, 90] width 130 height 16
click at [127, 95] on div "Inicio" at bounding box center [108, 98] width 193 height 37
click at [46, 98] on div "Inicio" at bounding box center [50, 98] width 61 height 20
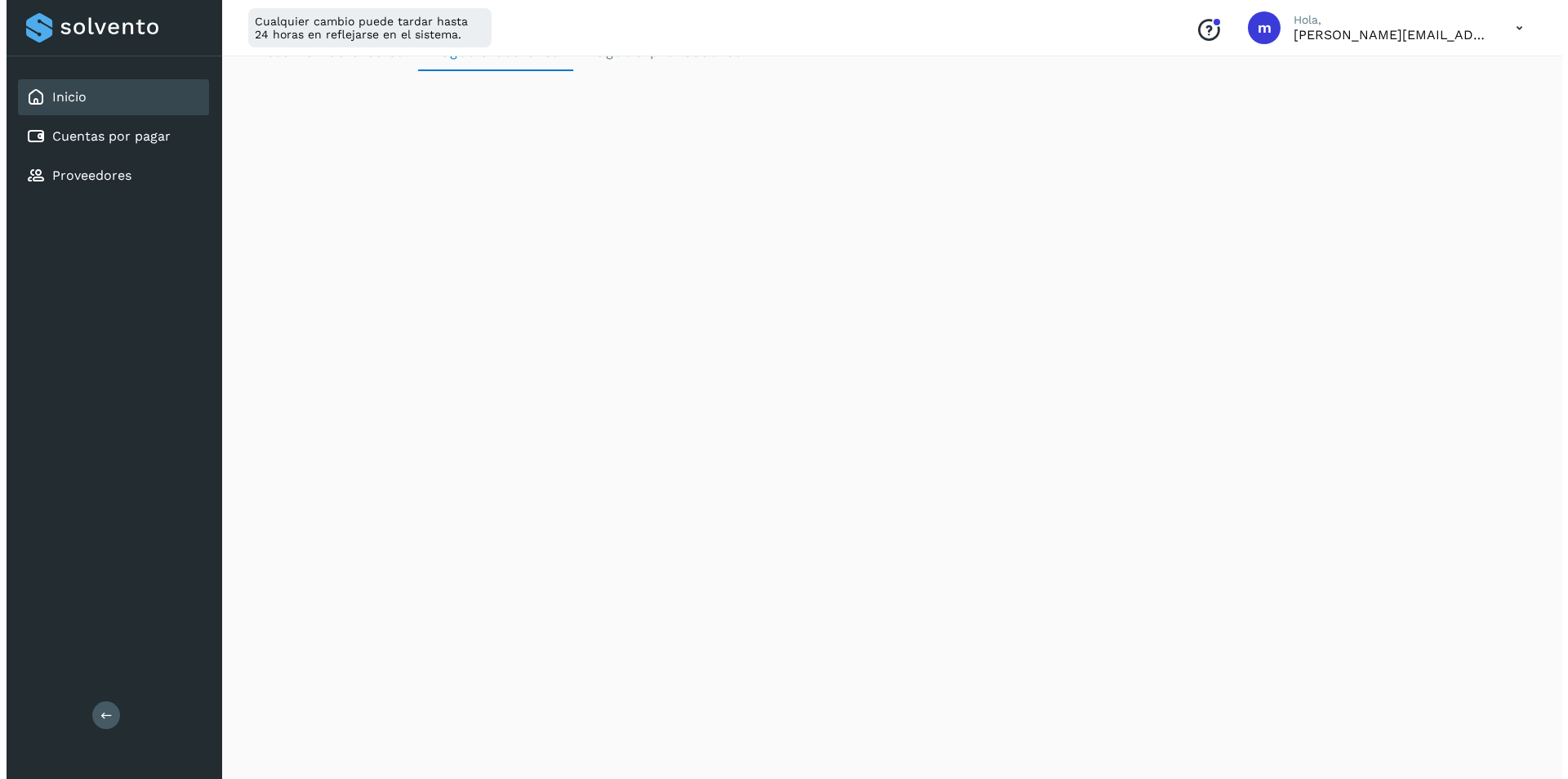
scroll to position [0, 0]
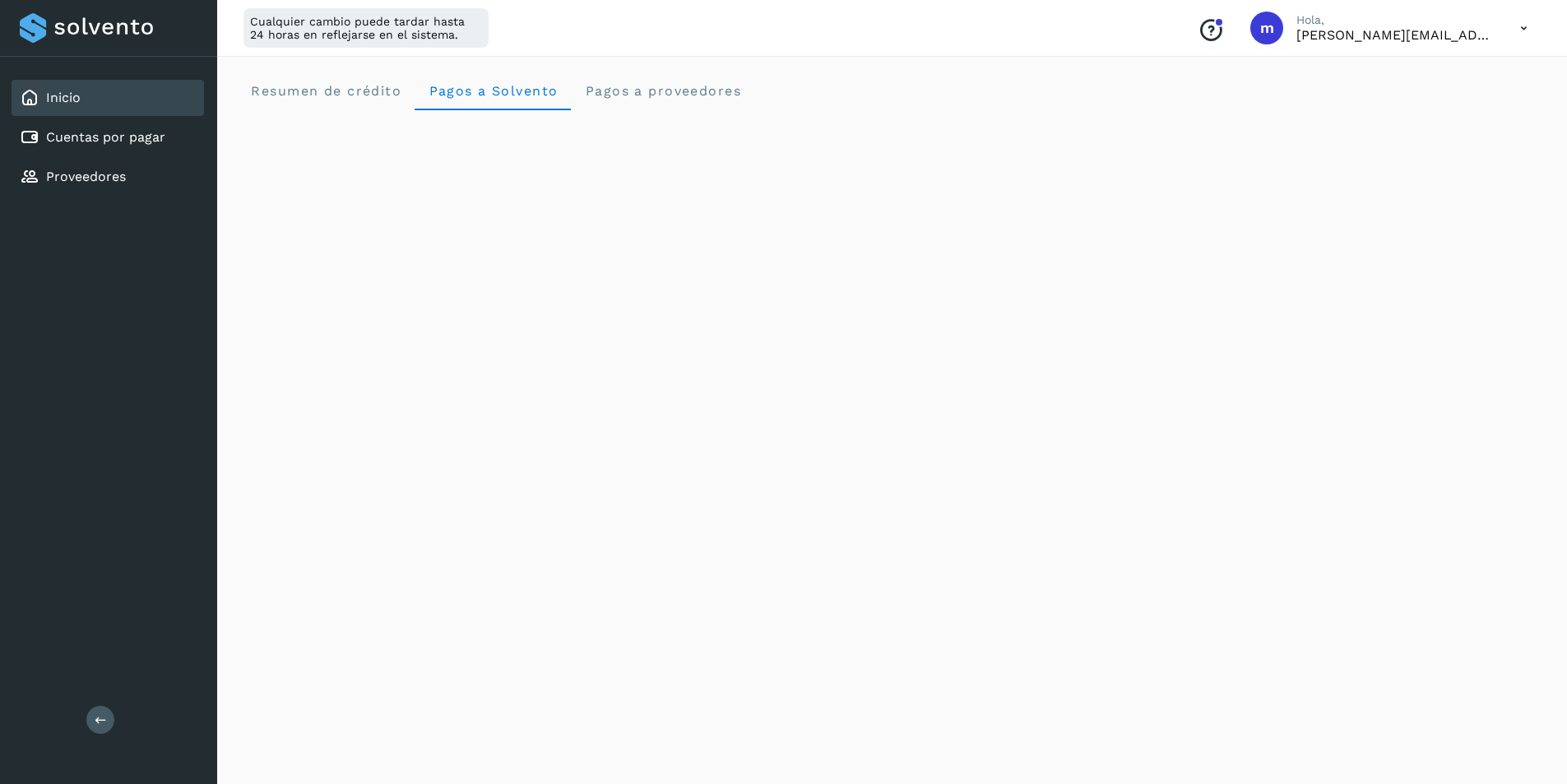
click at [61, 97] on link "Inicio" at bounding box center [64, 97] width 35 height 16
click at [131, 97] on div "Inicio" at bounding box center [108, 98] width 193 height 37
click at [364, 91] on span "Resumen de crédito" at bounding box center [325, 90] width 151 height 16
click at [1524, 28] on icon at bounding box center [1524, 28] width 34 height 34
click at [1410, 105] on div "Cerrar sesión" at bounding box center [1443, 106] width 196 height 32
